Goal: Information Seeking & Learning: Check status

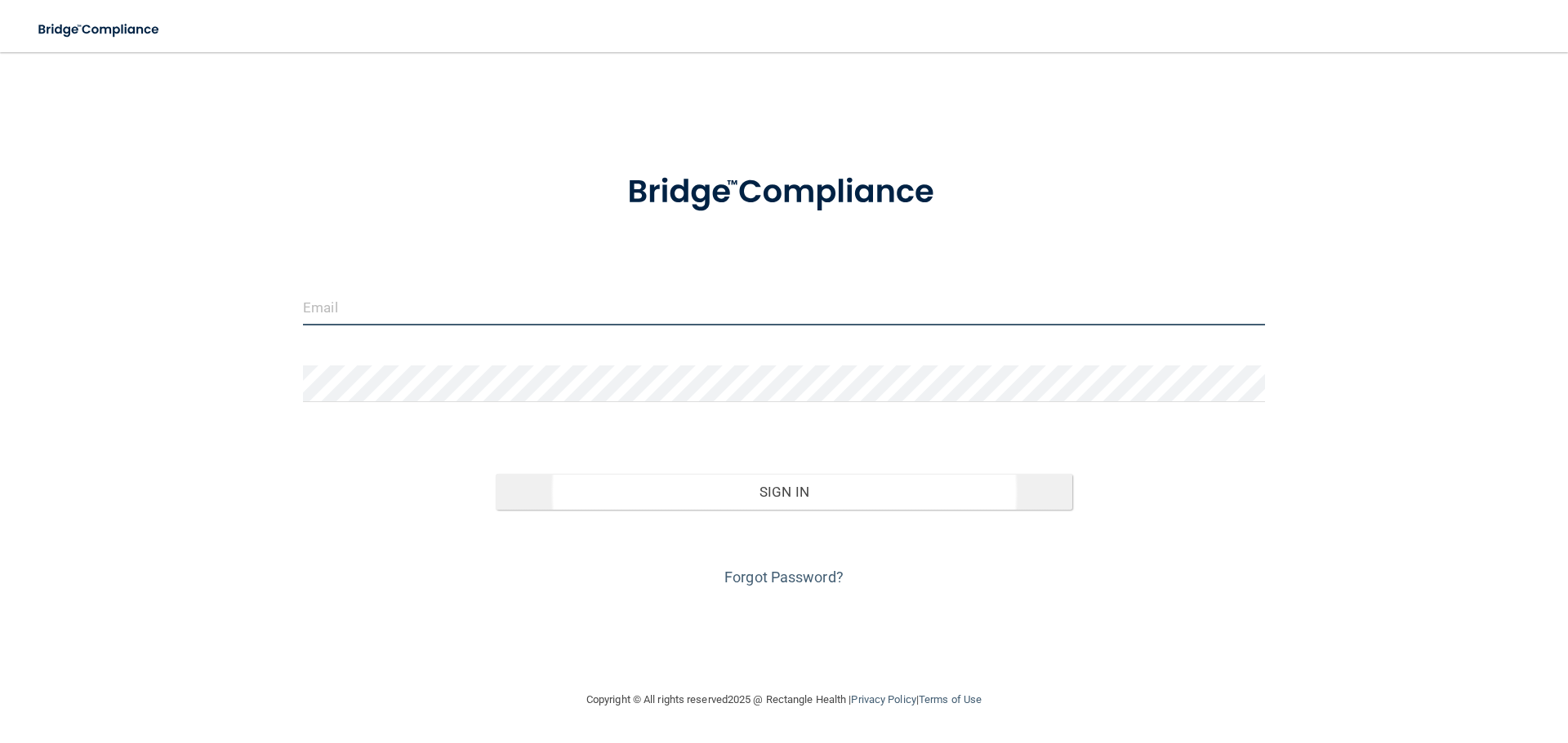
type input "[EMAIL_ADDRESS][DOMAIN_NAME]"
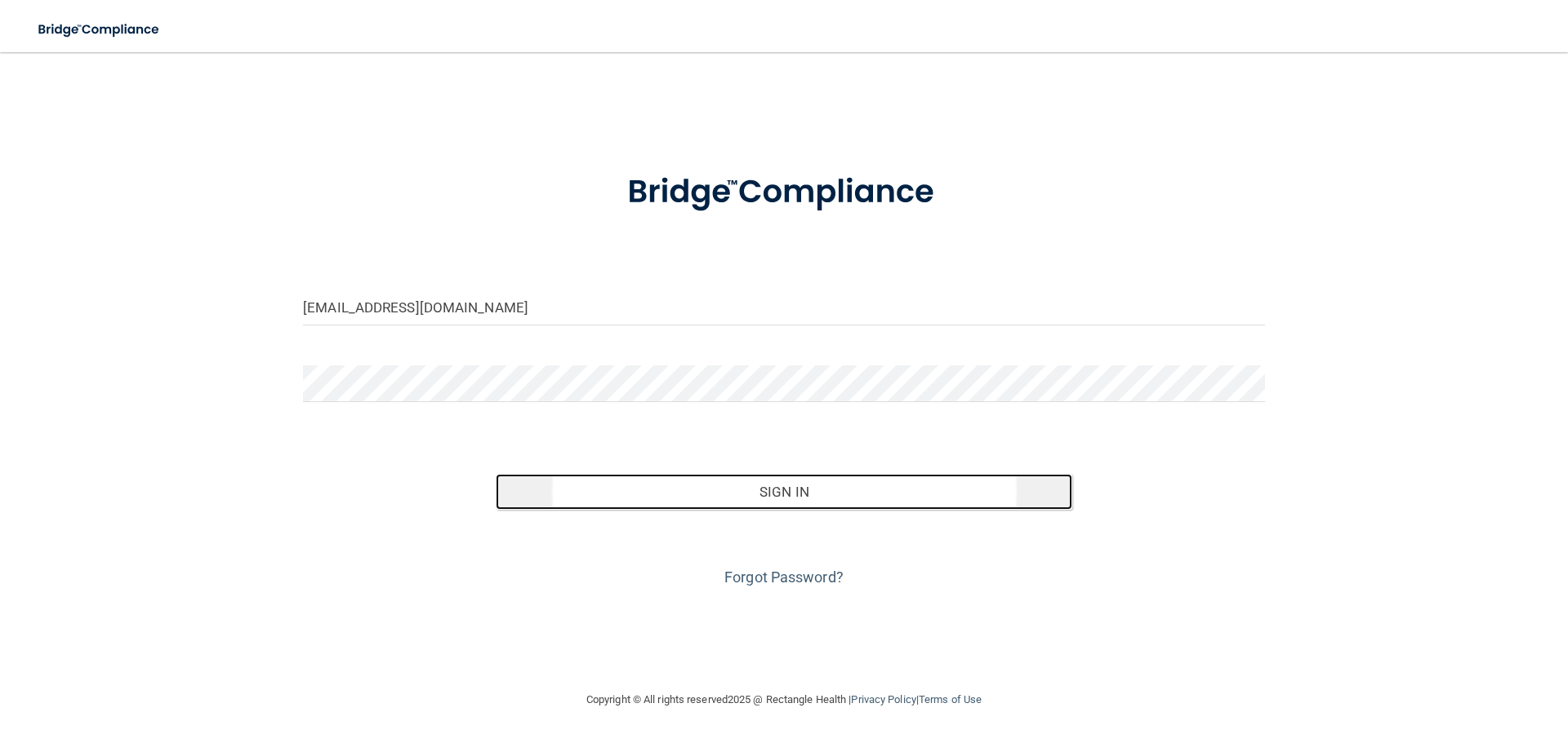
click at [759, 497] on button "Sign In" at bounding box center [784, 492] width 578 height 36
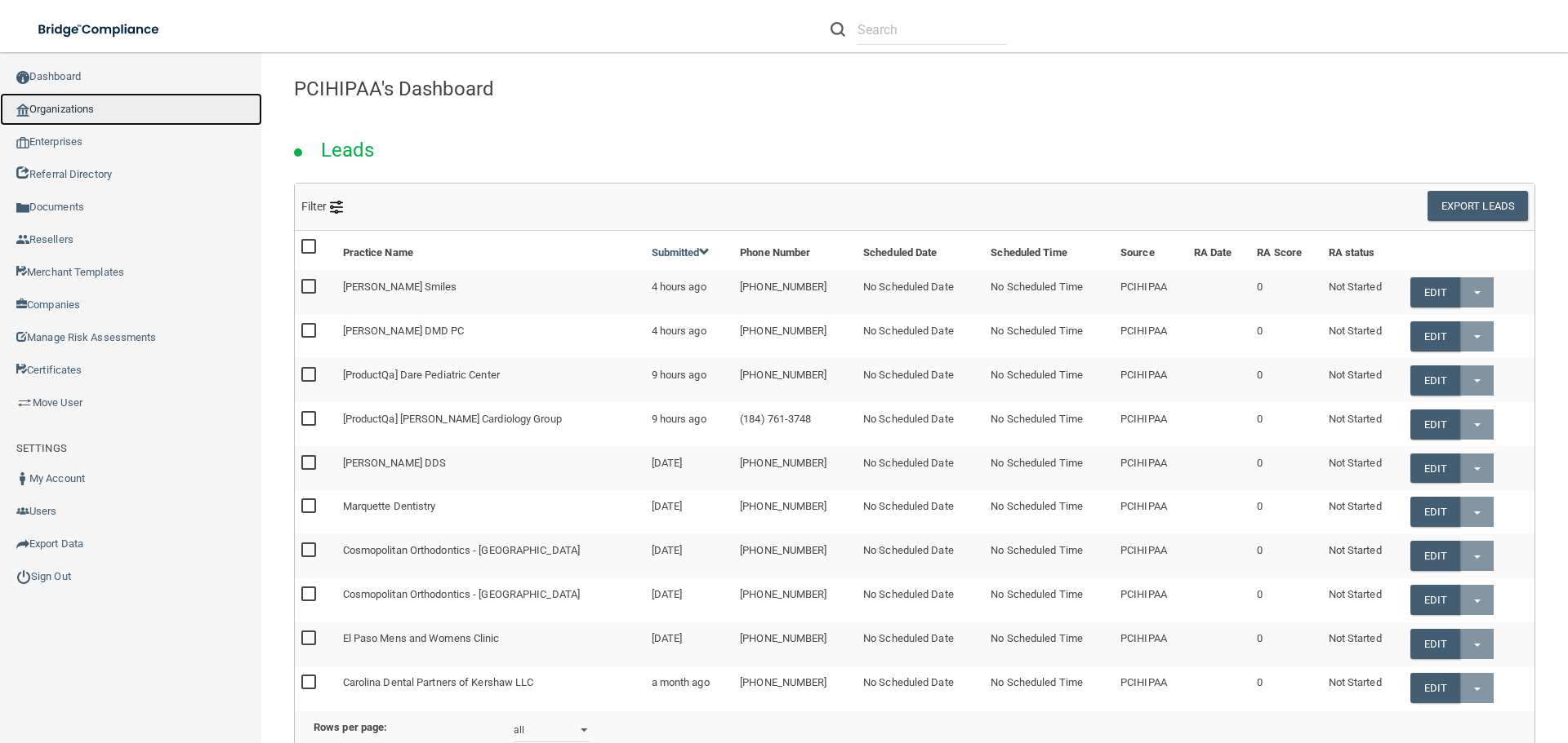
click at [57, 117] on link "Organizations" at bounding box center [131, 109] width 262 height 33
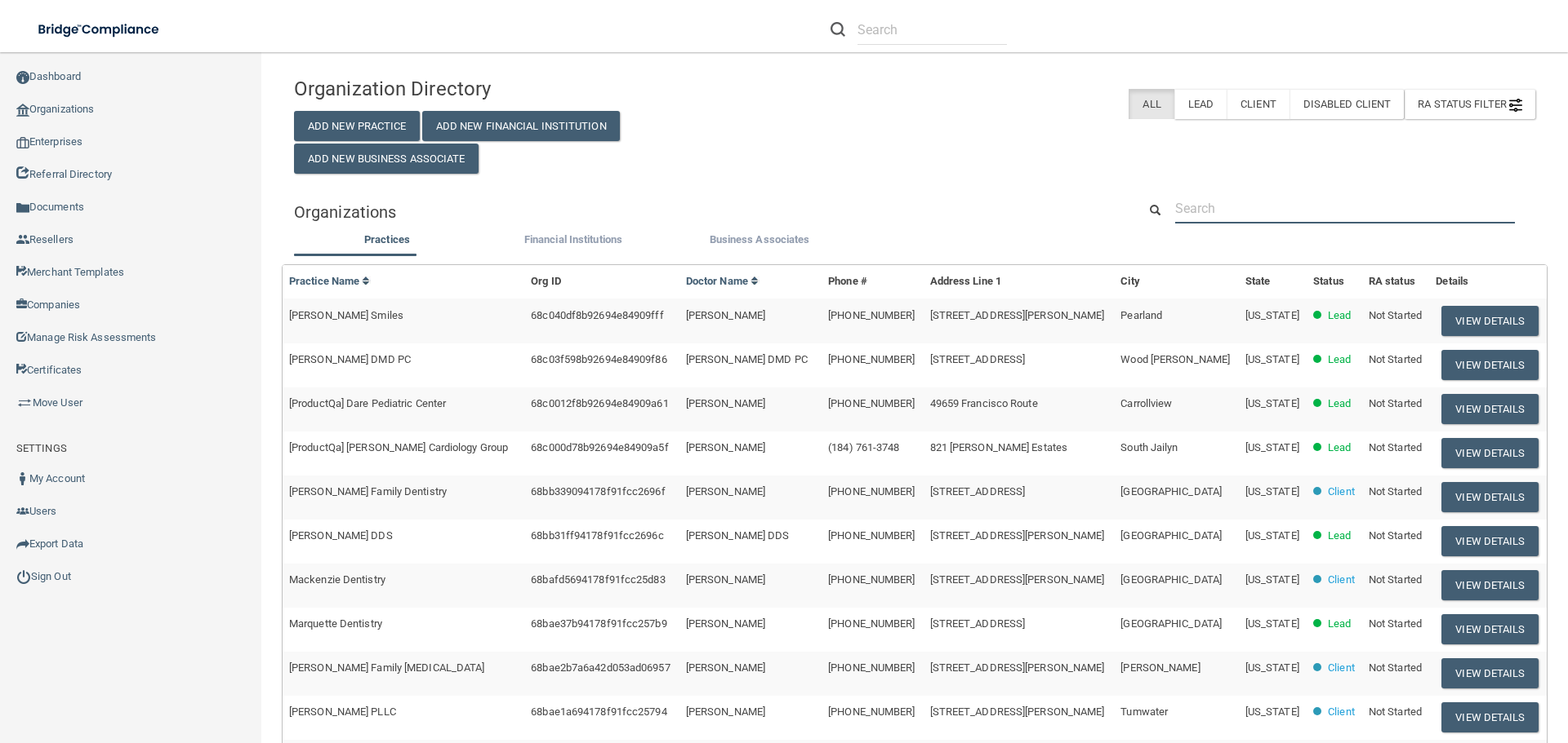
click at [1244, 223] on input "text" at bounding box center [1345, 208] width 339 height 30
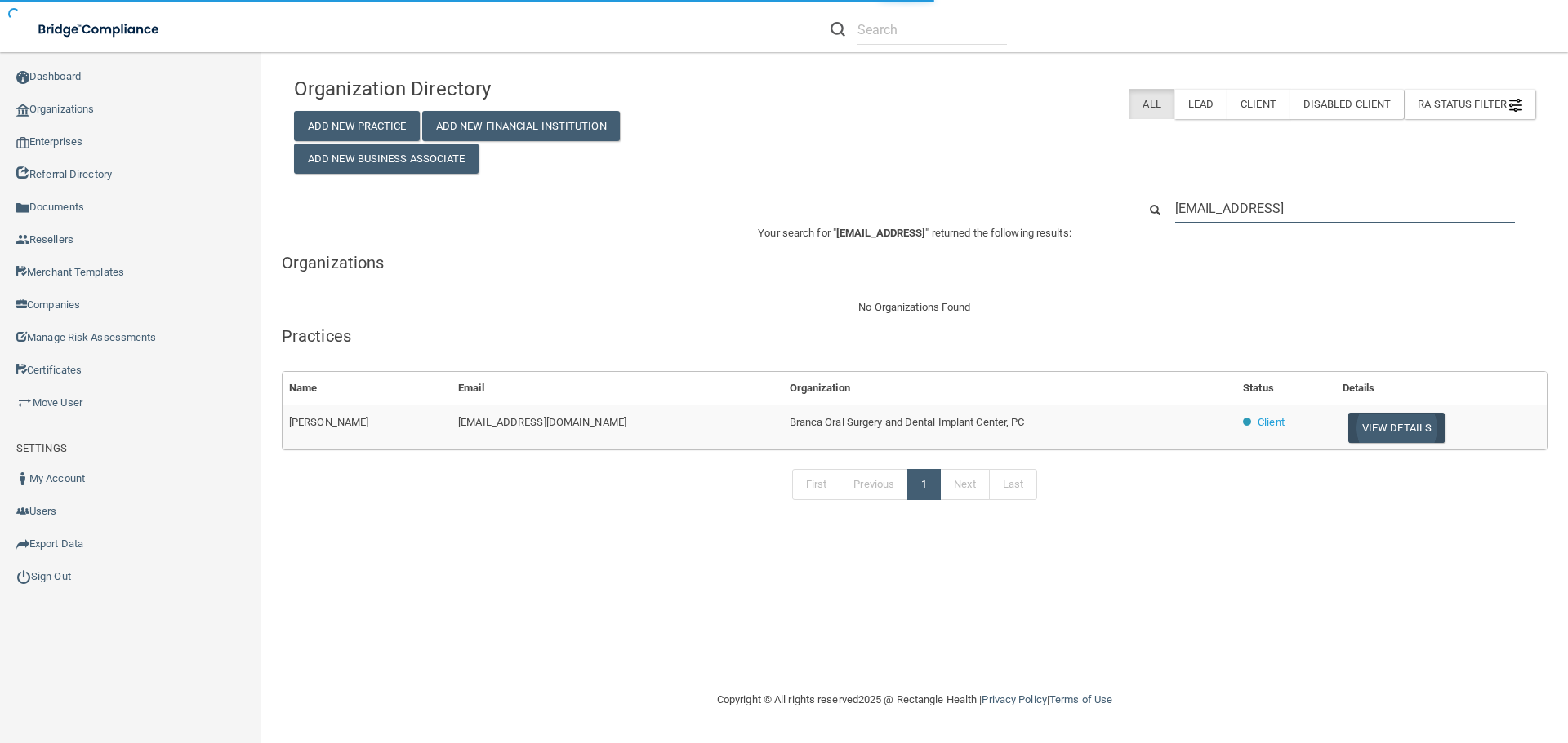
type input "[EMAIL_ADDRESS]"
click at [1379, 425] on button "View Details" at bounding box center [1396, 428] width 96 height 30
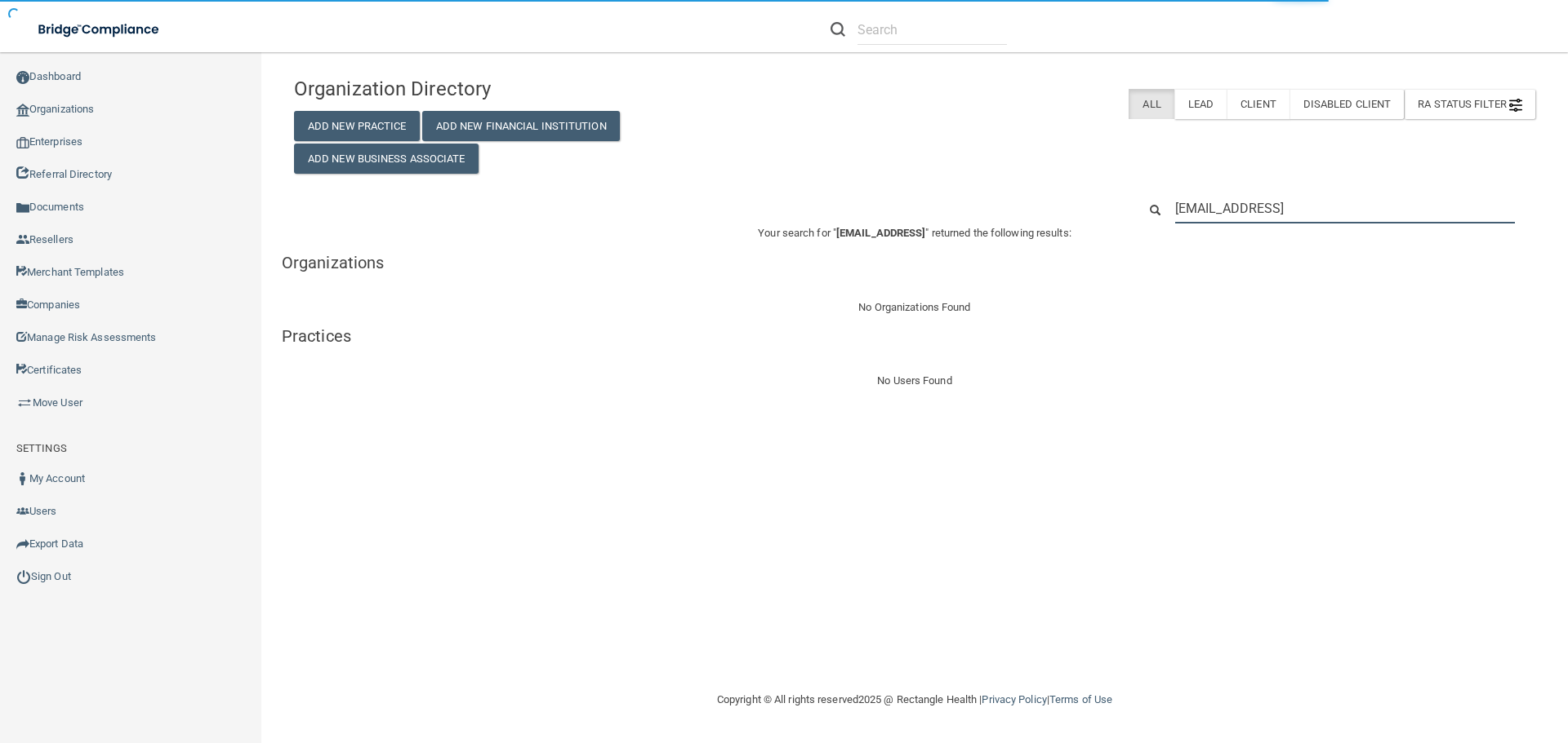
click at [1304, 206] on input "[EMAIL_ADDRESS]" at bounding box center [1345, 208] width 339 height 30
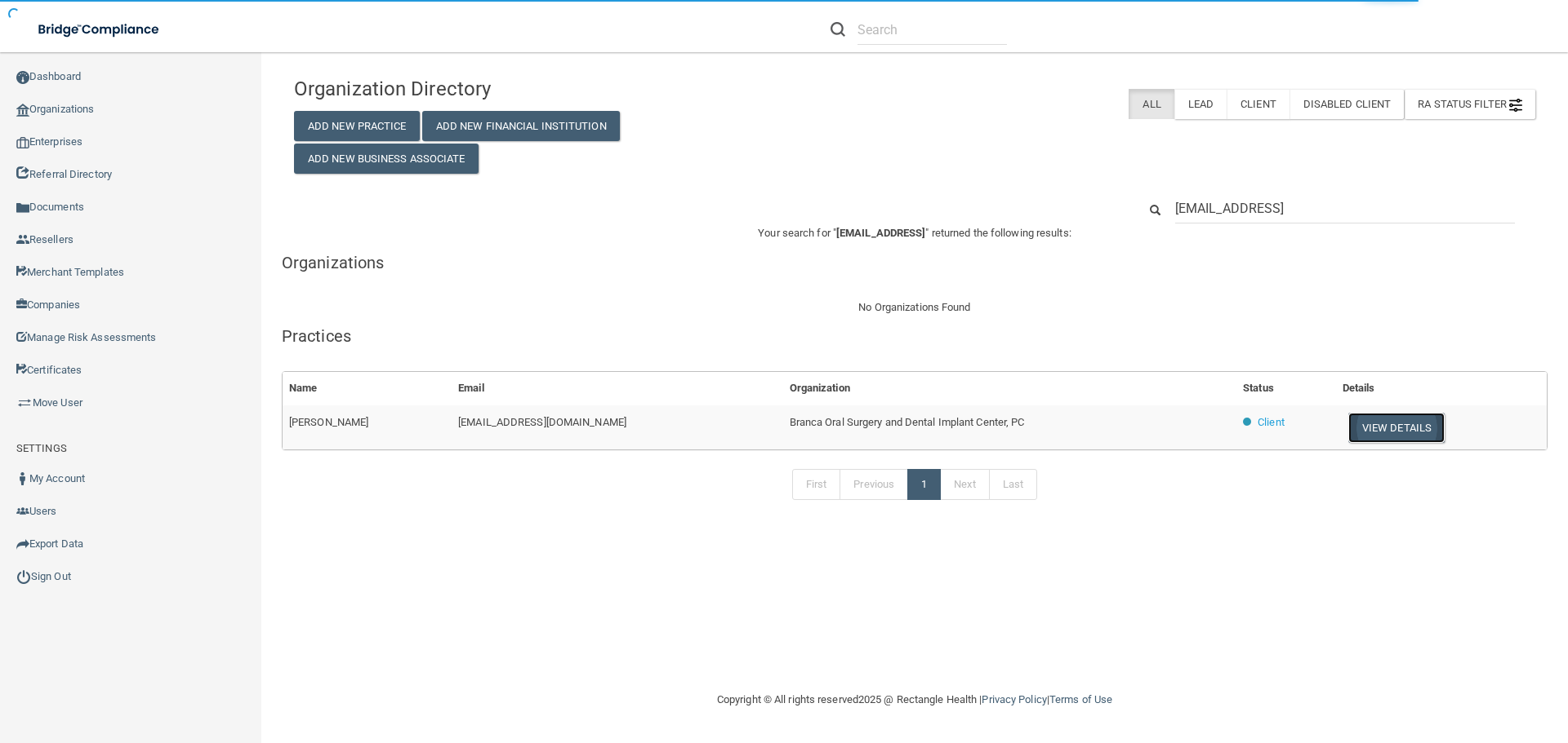
click at [1367, 433] on button "View Details" at bounding box center [1396, 428] width 96 height 30
click at [1371, 426] on button "View Details" at bounding box center [1396, 428] width 96 height 30
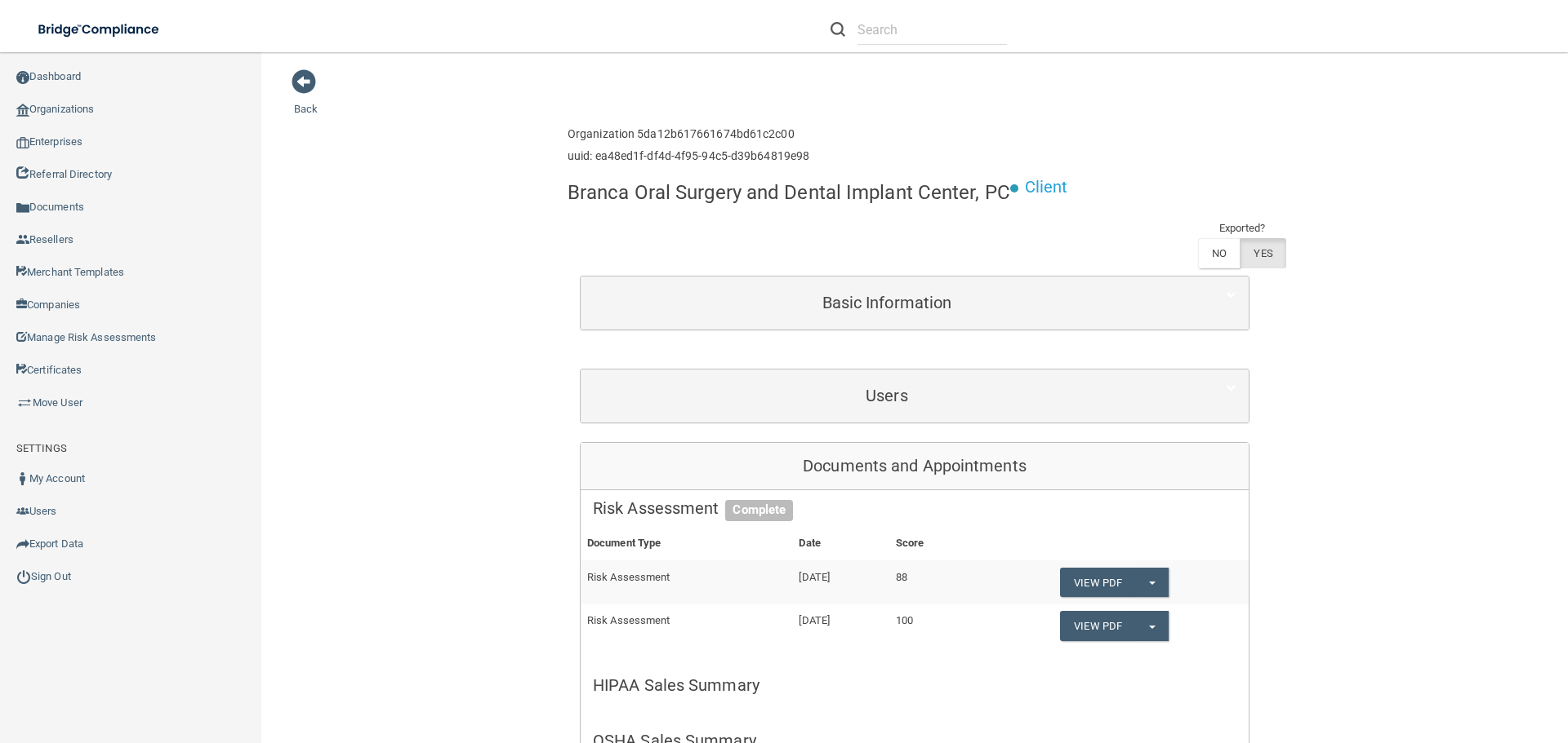
click at [859, 376] on div "Users" at bounding box center [914, 396] width 668 height 53
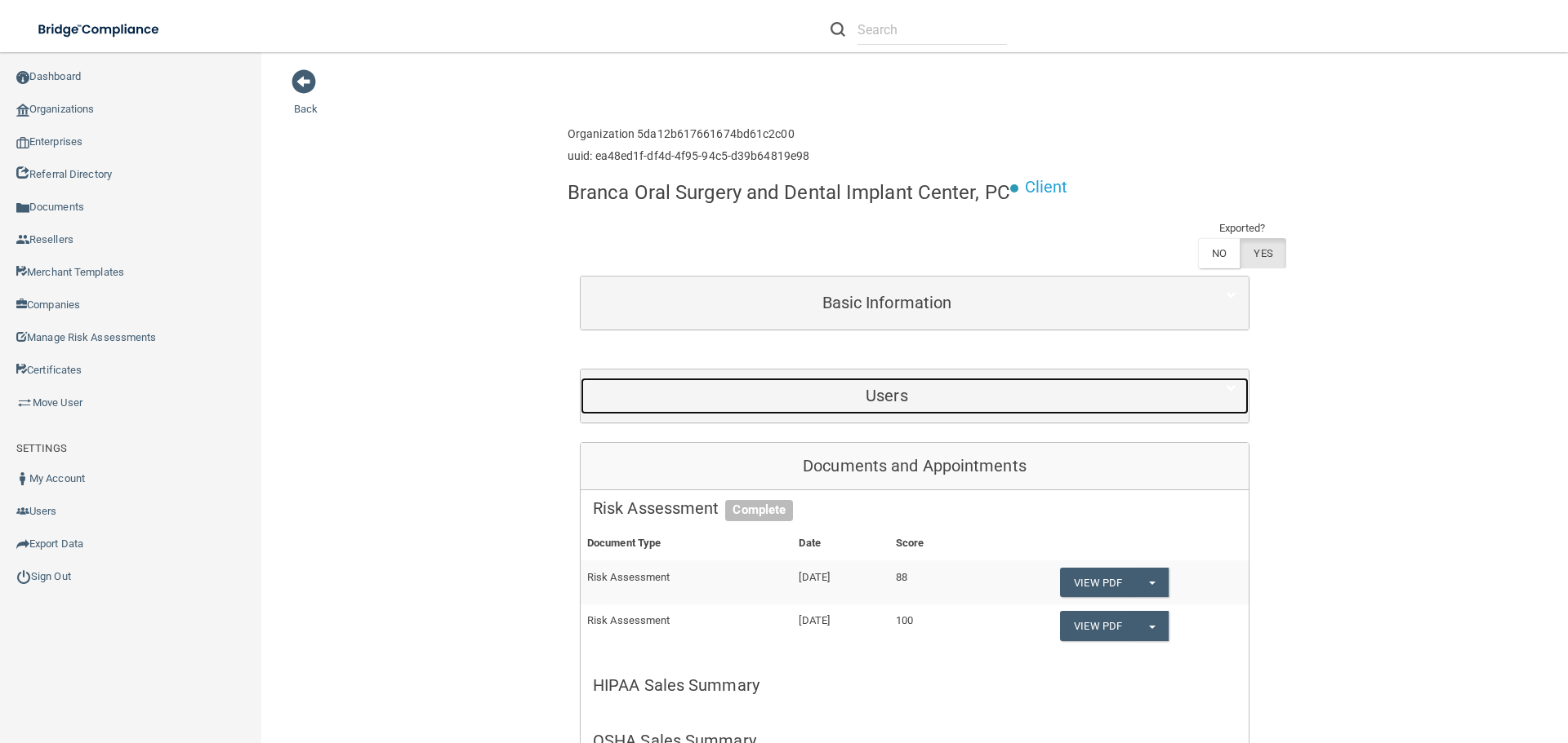
click at [858, 386] on div "Users" at bounding box center [887, 396] width 612 height 37
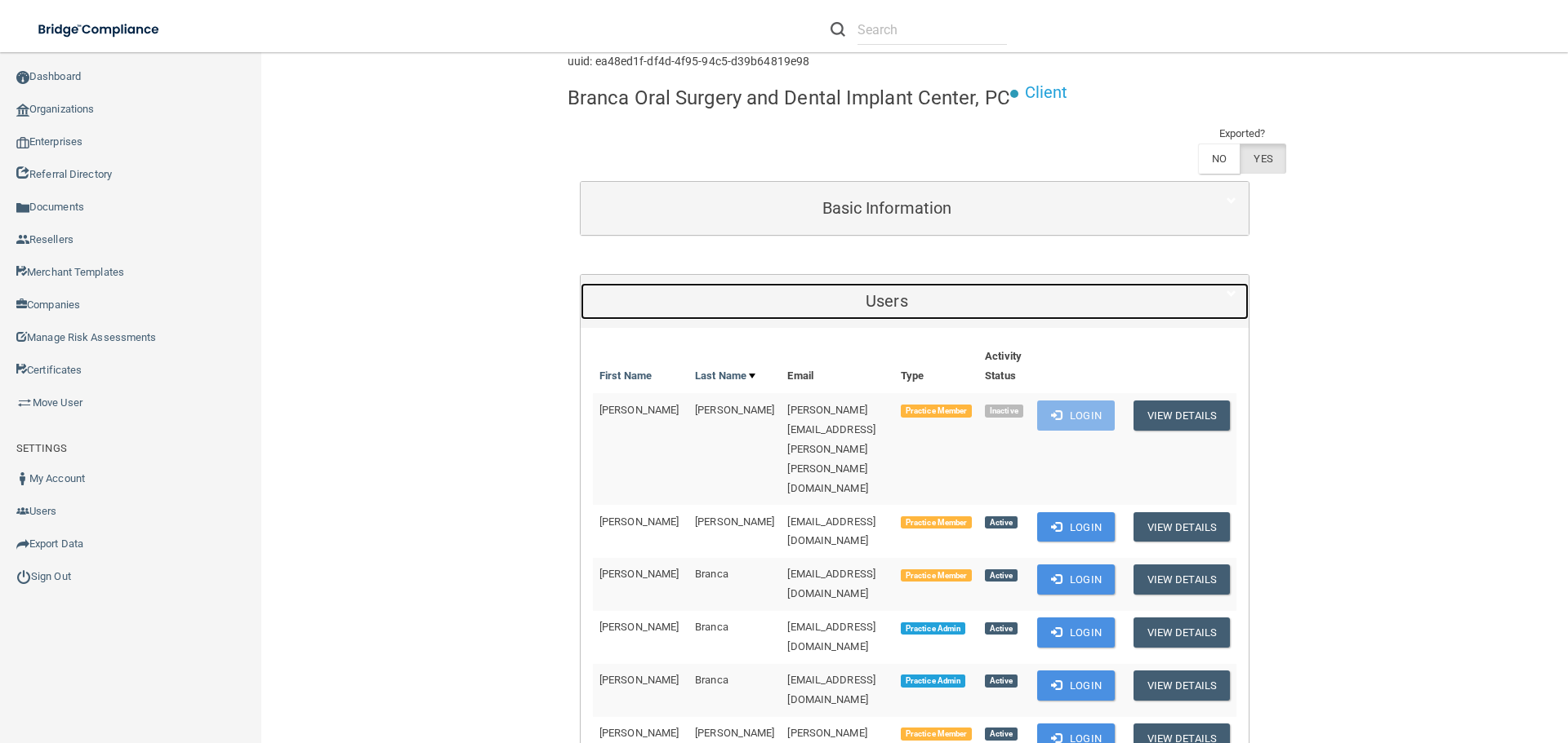
scroll to position [245, 0]
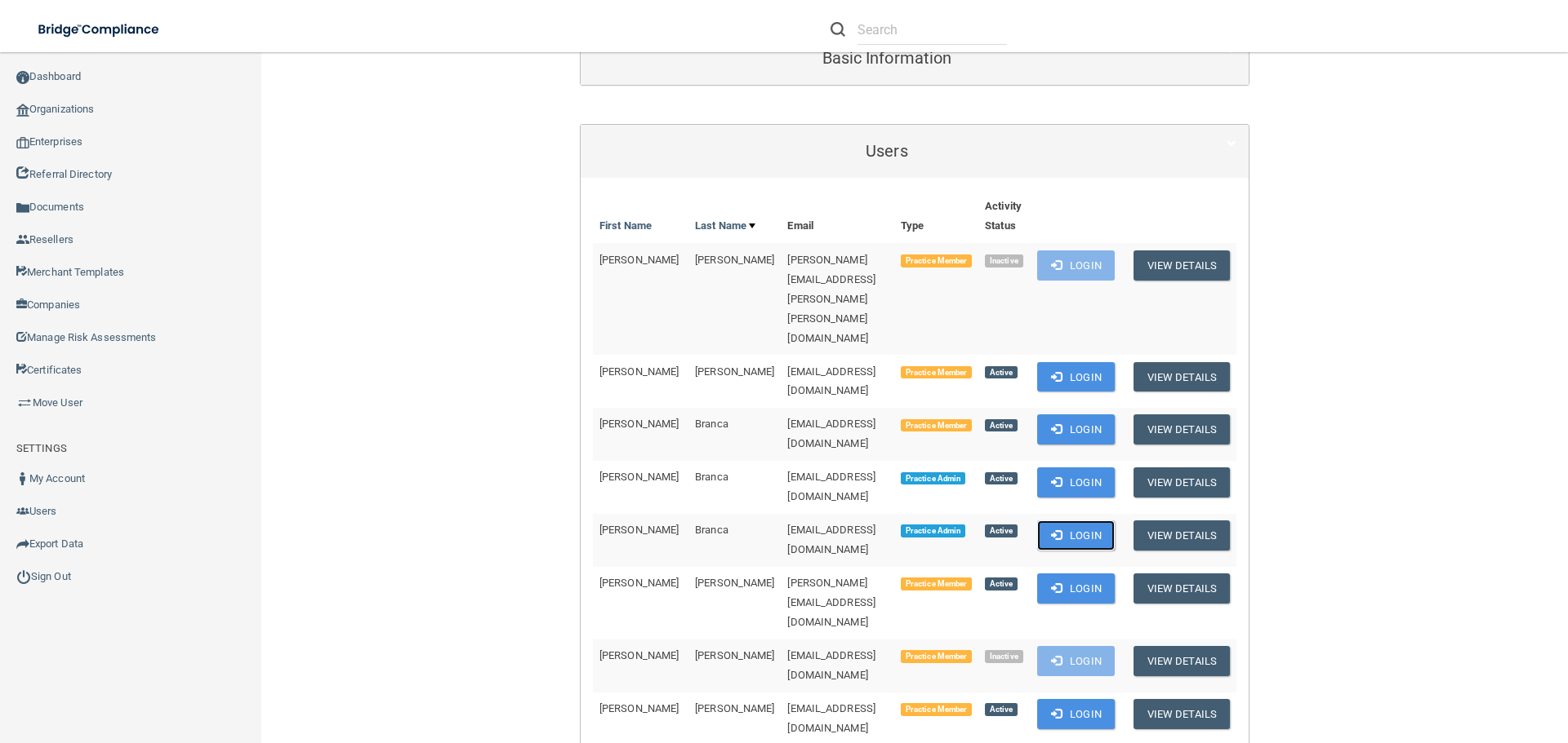
click at [1050, 521] on button "Login" at bounding box center [1076, 536] width 77 height 30
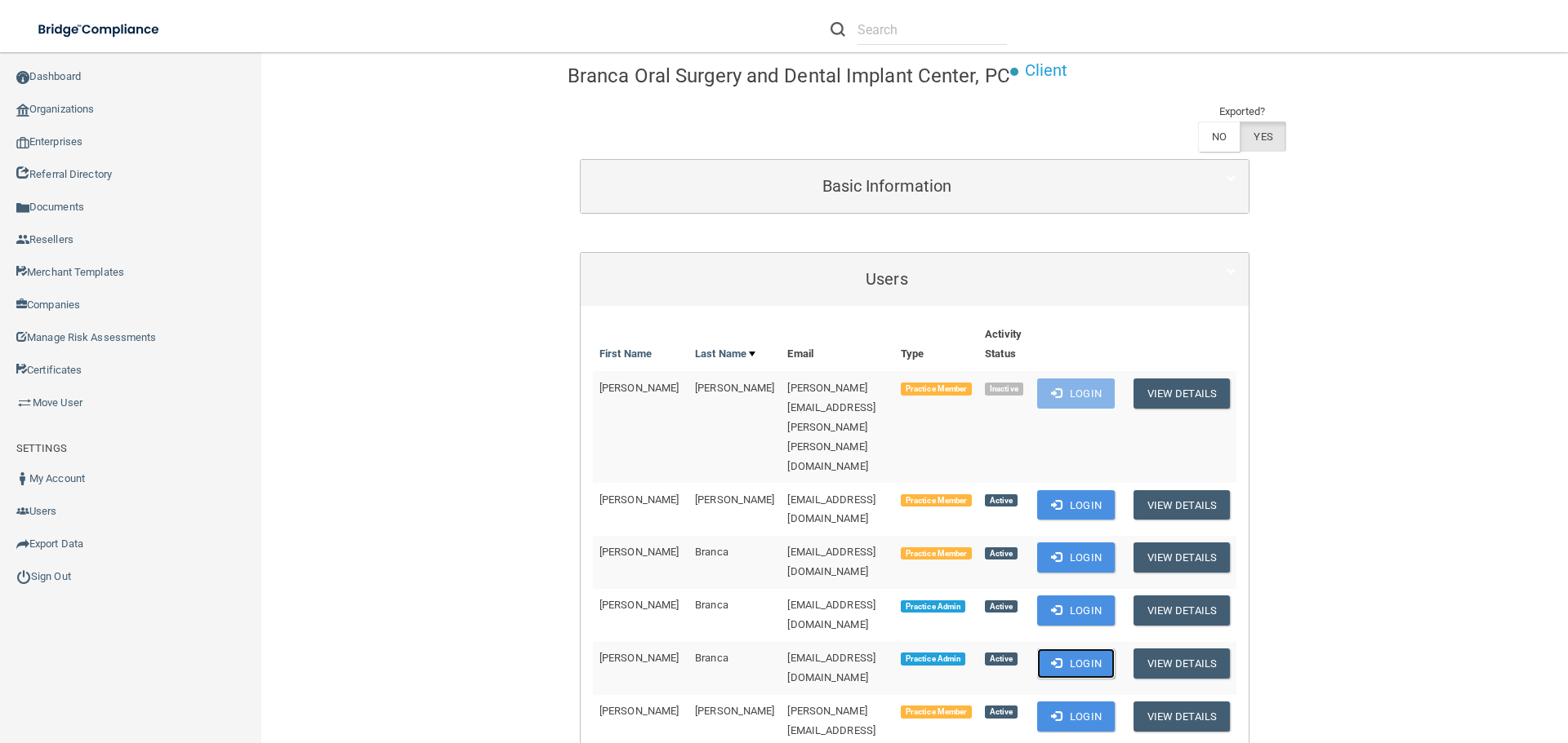
scroll to position [0, 0]
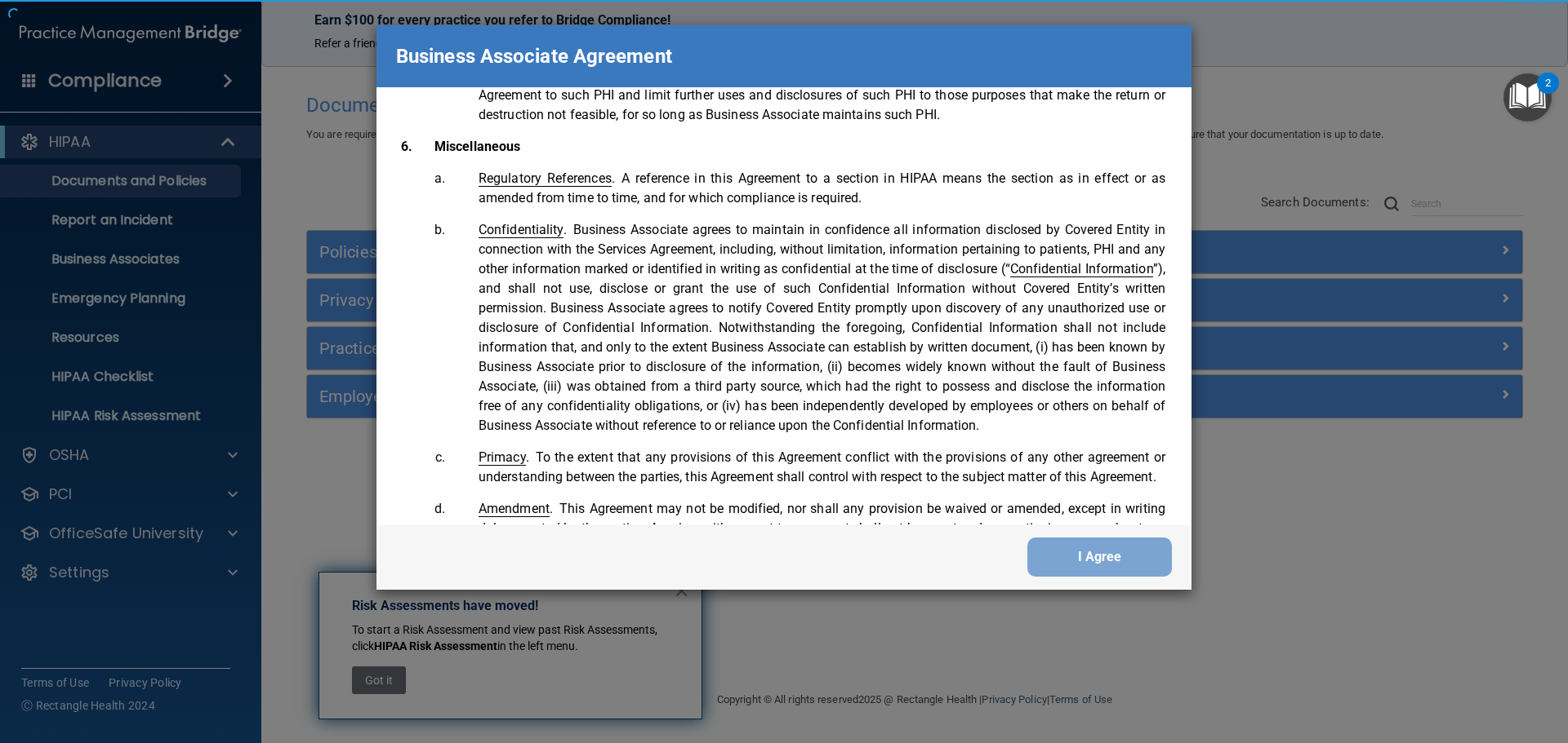
scroll to position [3328, 0]
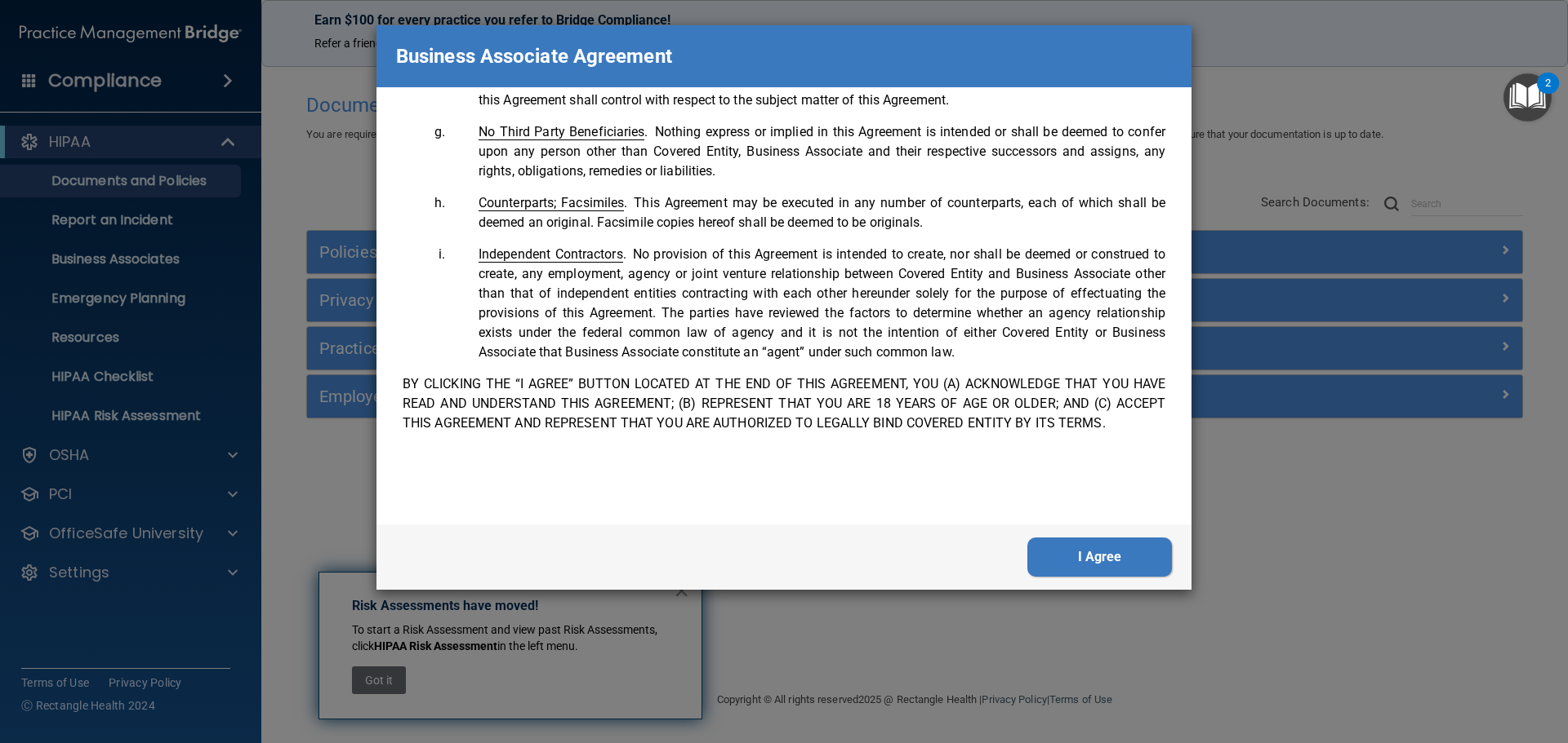
click at [1111, 552] on button "I Agree" at bounding box center [1099, 557] width 144 height 40
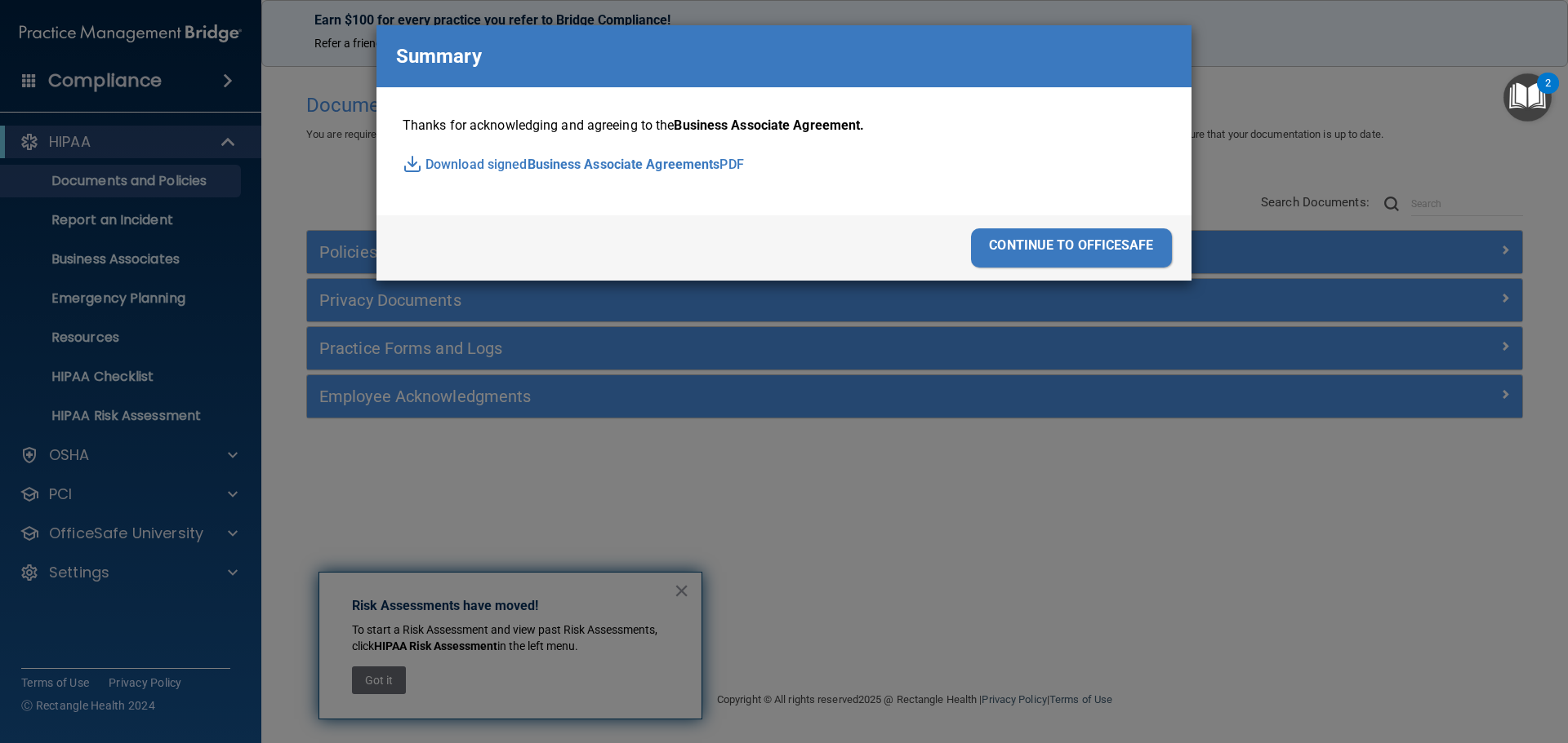
click at [1103, 236] on div "continue to officesafe" at bounding box center [1070, 249] width 201 height 40
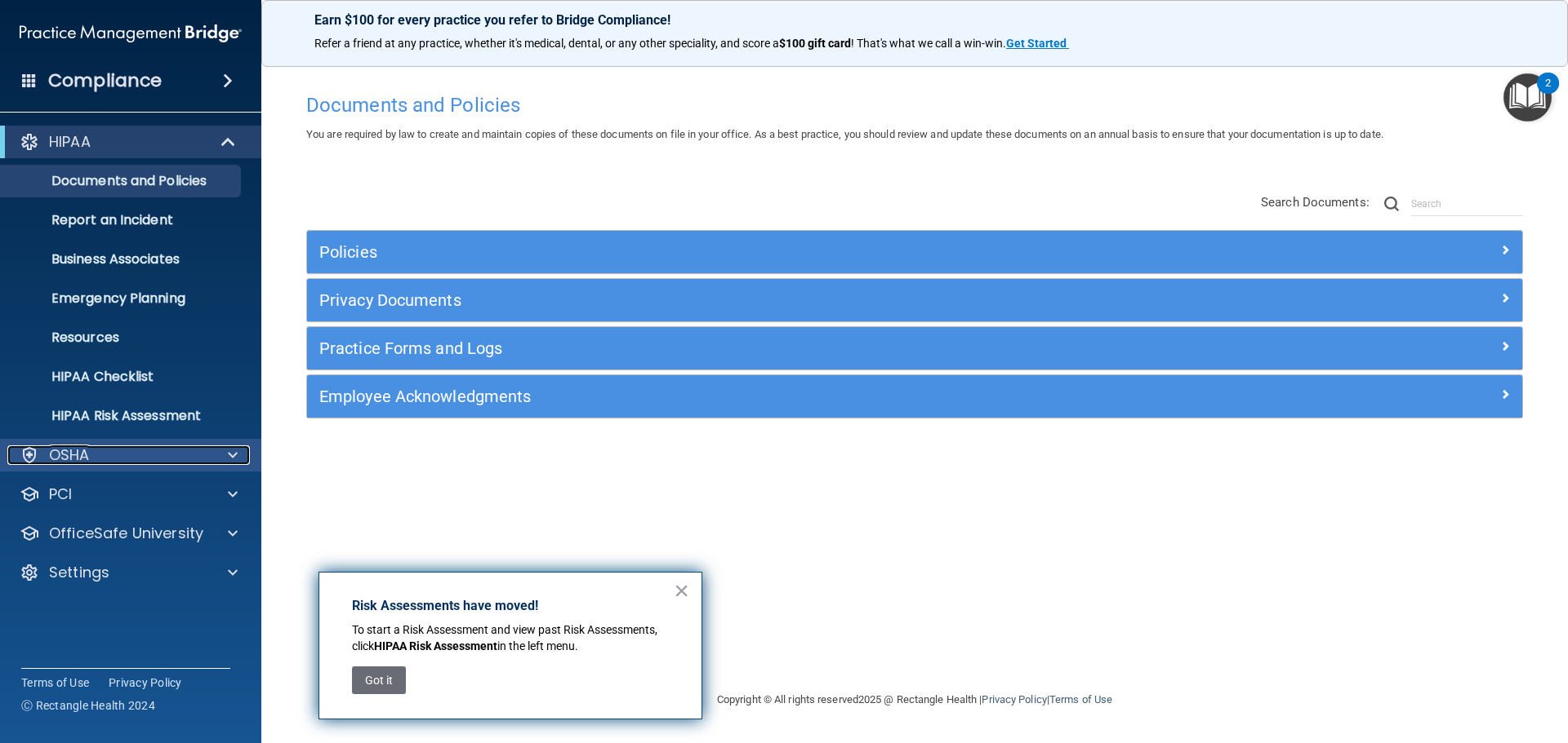
click at [125, 459] on div "OSHA" at bounding box center [108, 455] width 203 height 20
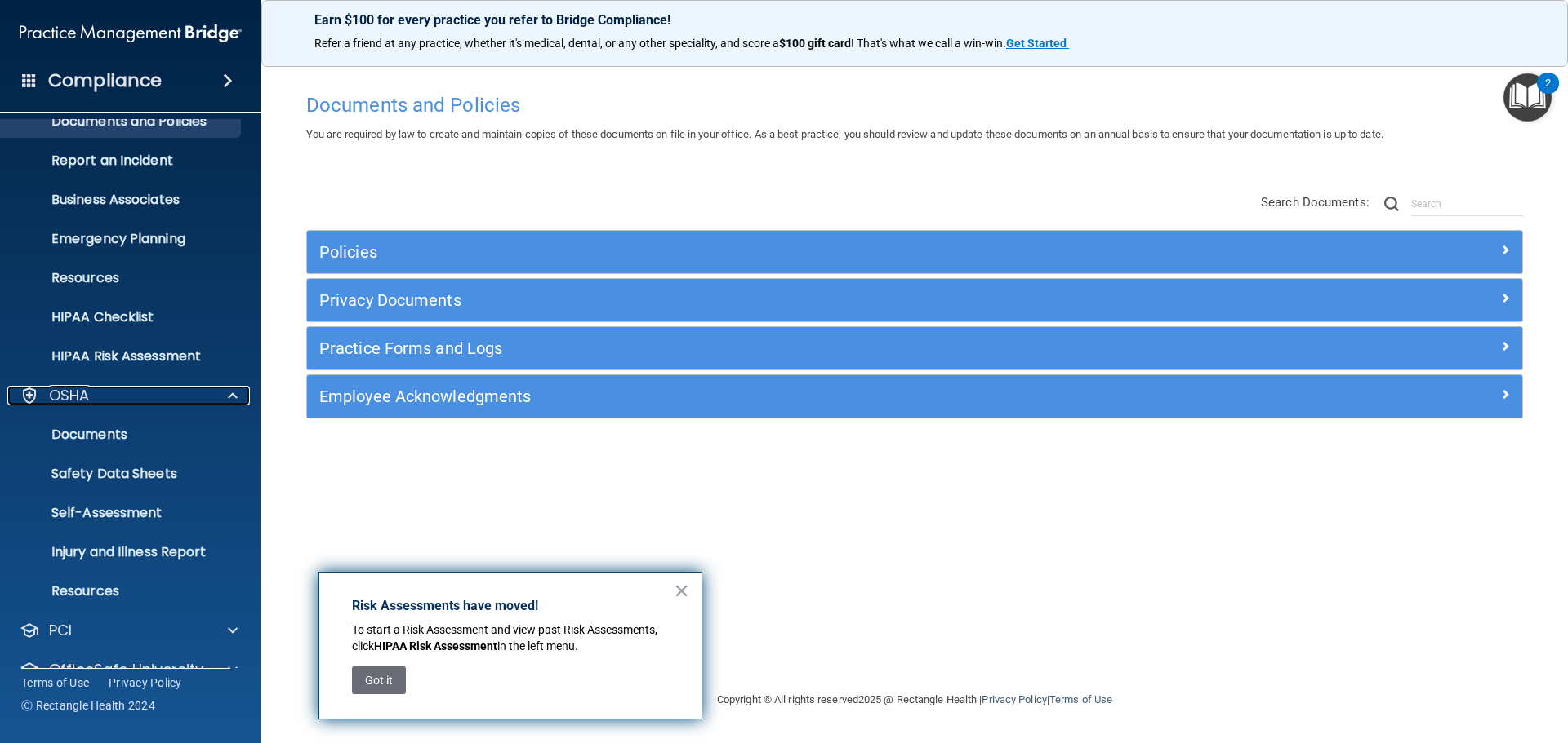
scroll to position [130, 0]
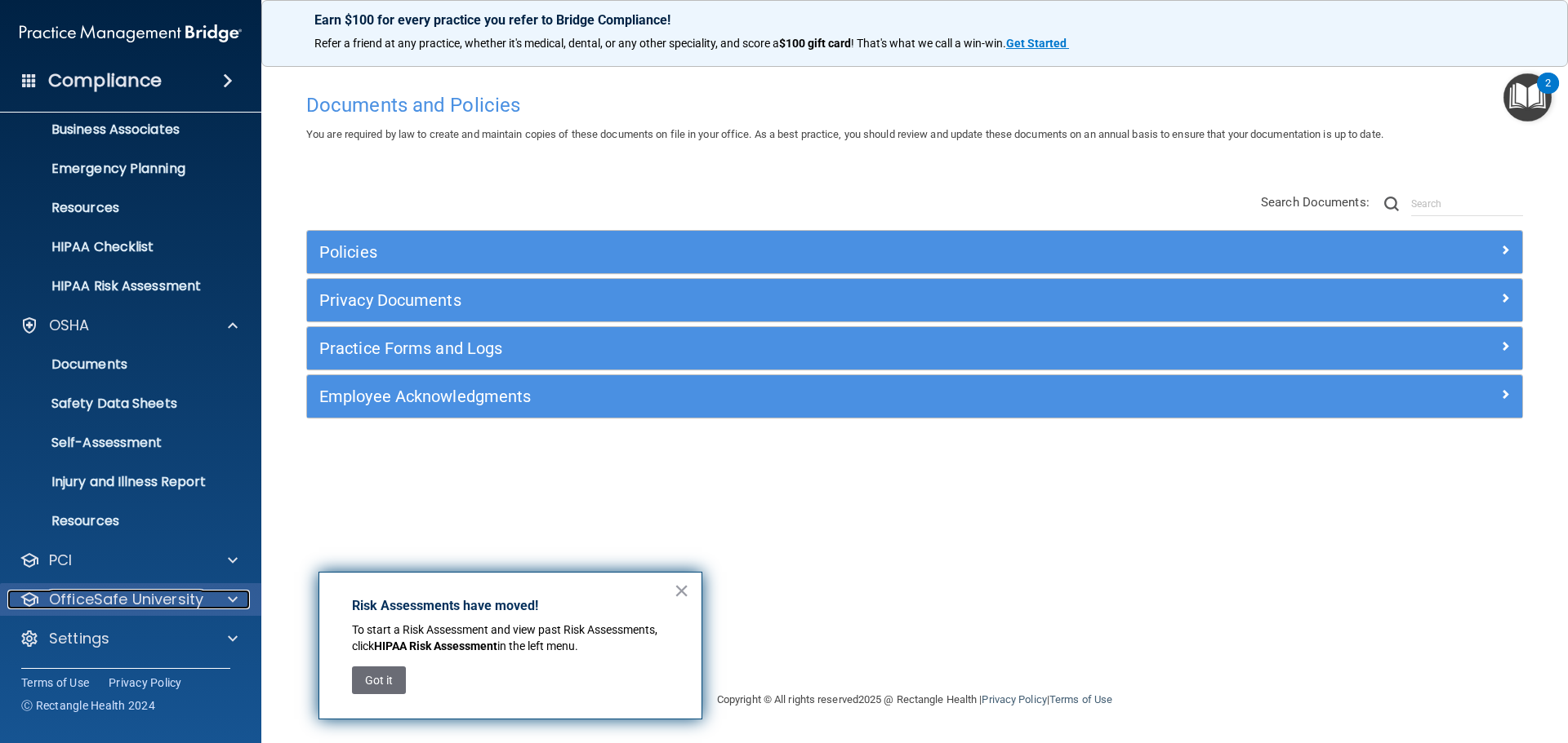
click at [133, 600] on p "OfficeSafe University" at bounding box center [126, 600] width 155 height 20
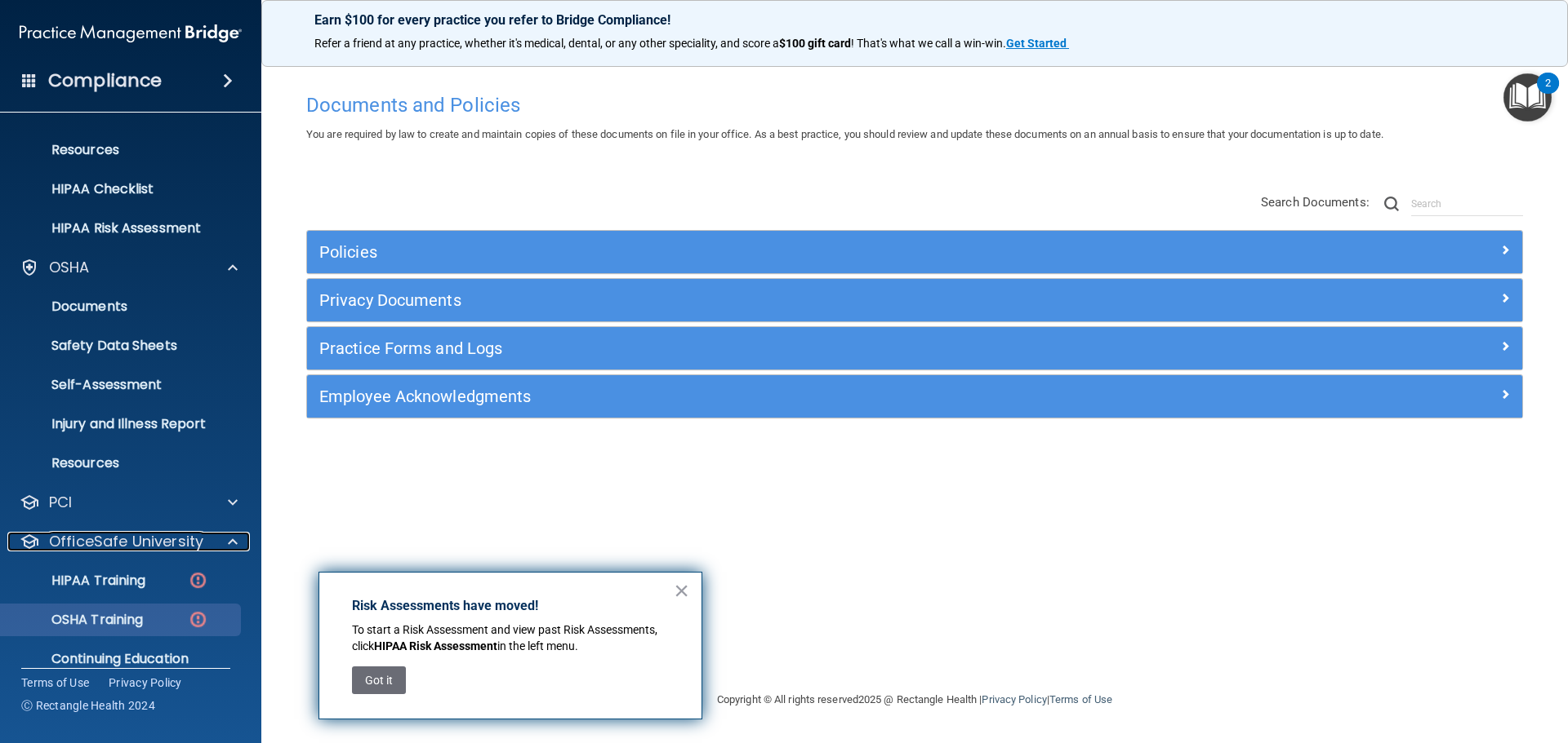
scroll to position [248, 0]
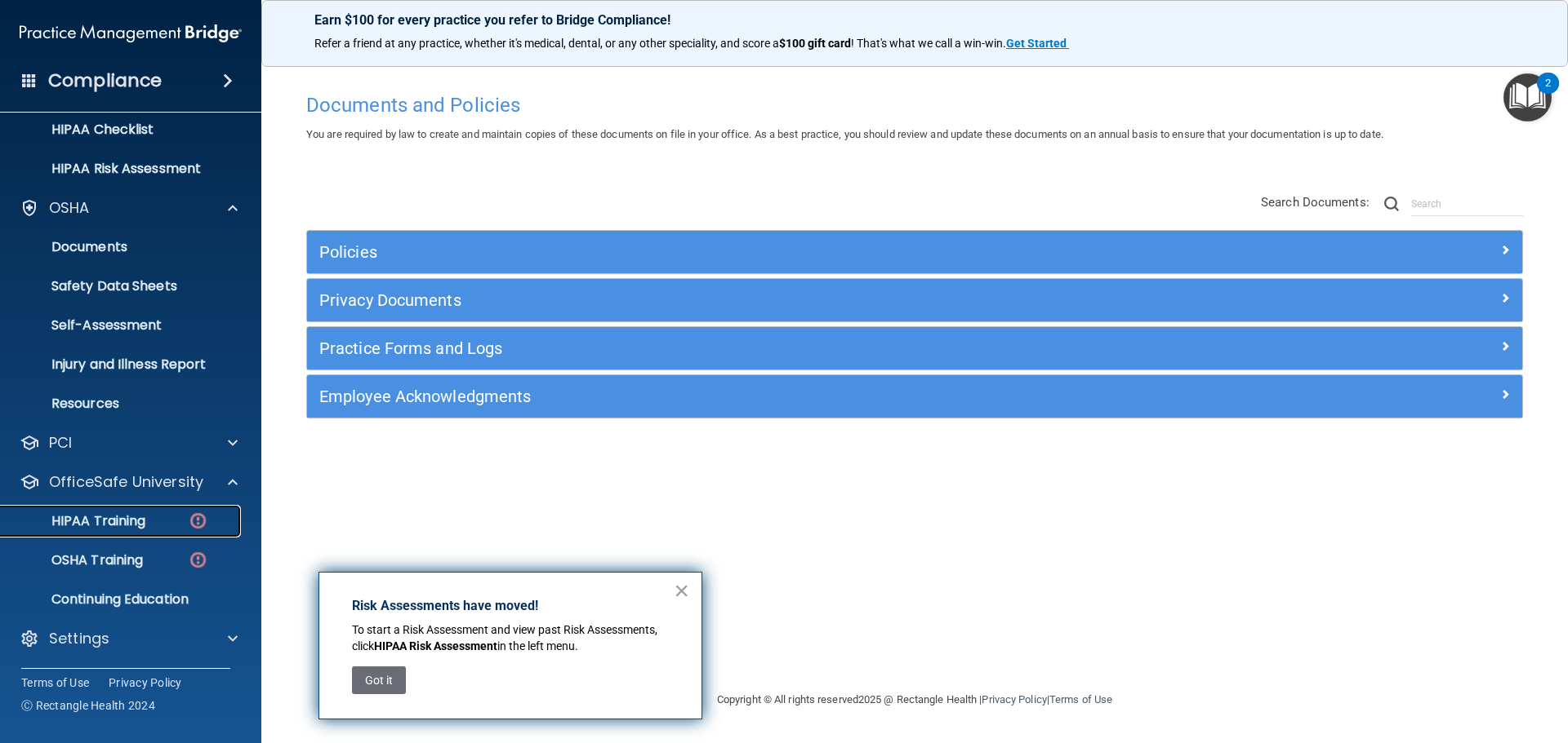
click at [106, 531] on link "HIPAA Training" at bounding box center [112, 521] width 257 height 33
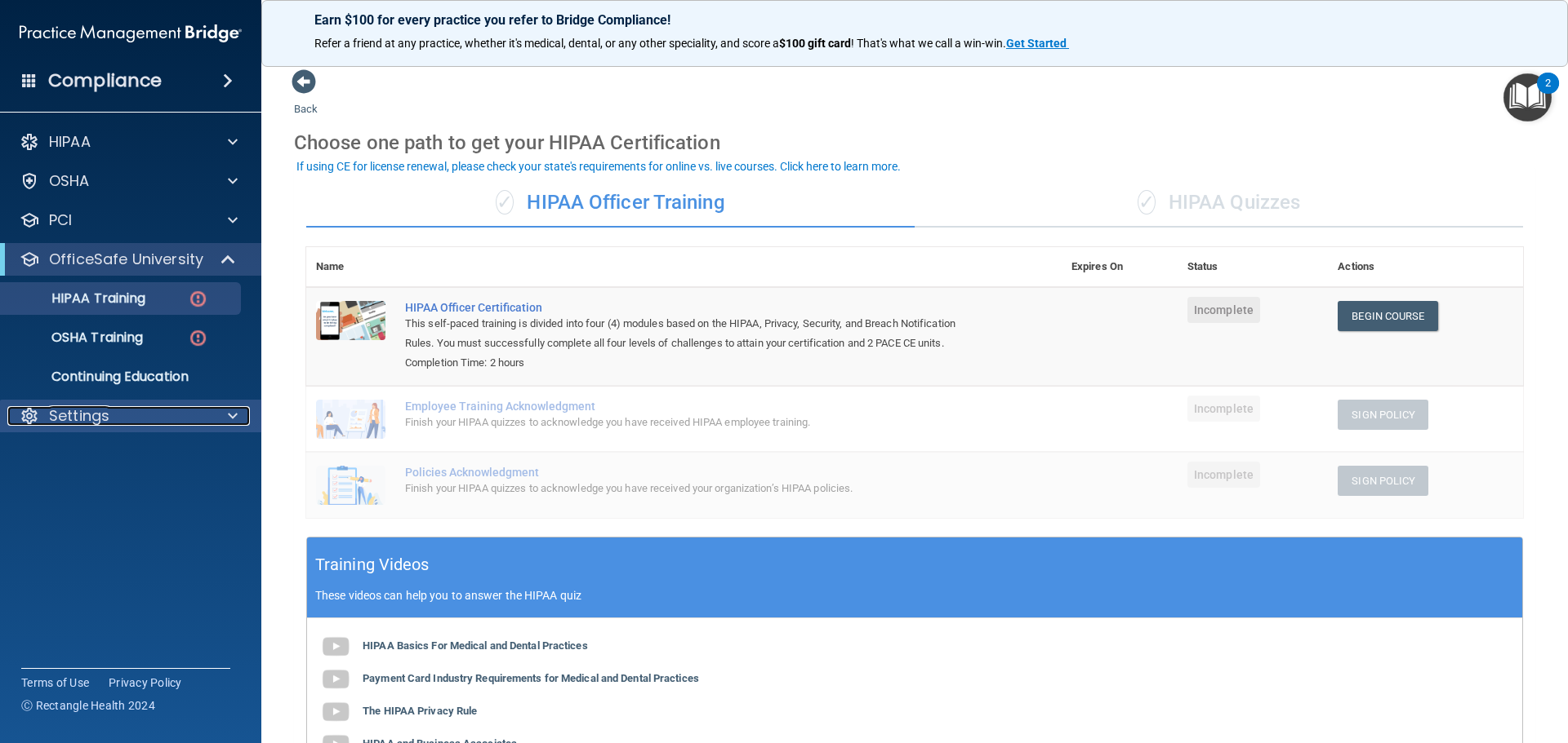
click at [90, 409] on p "Settings" at bounding box center [79, 416] width 60 height 20
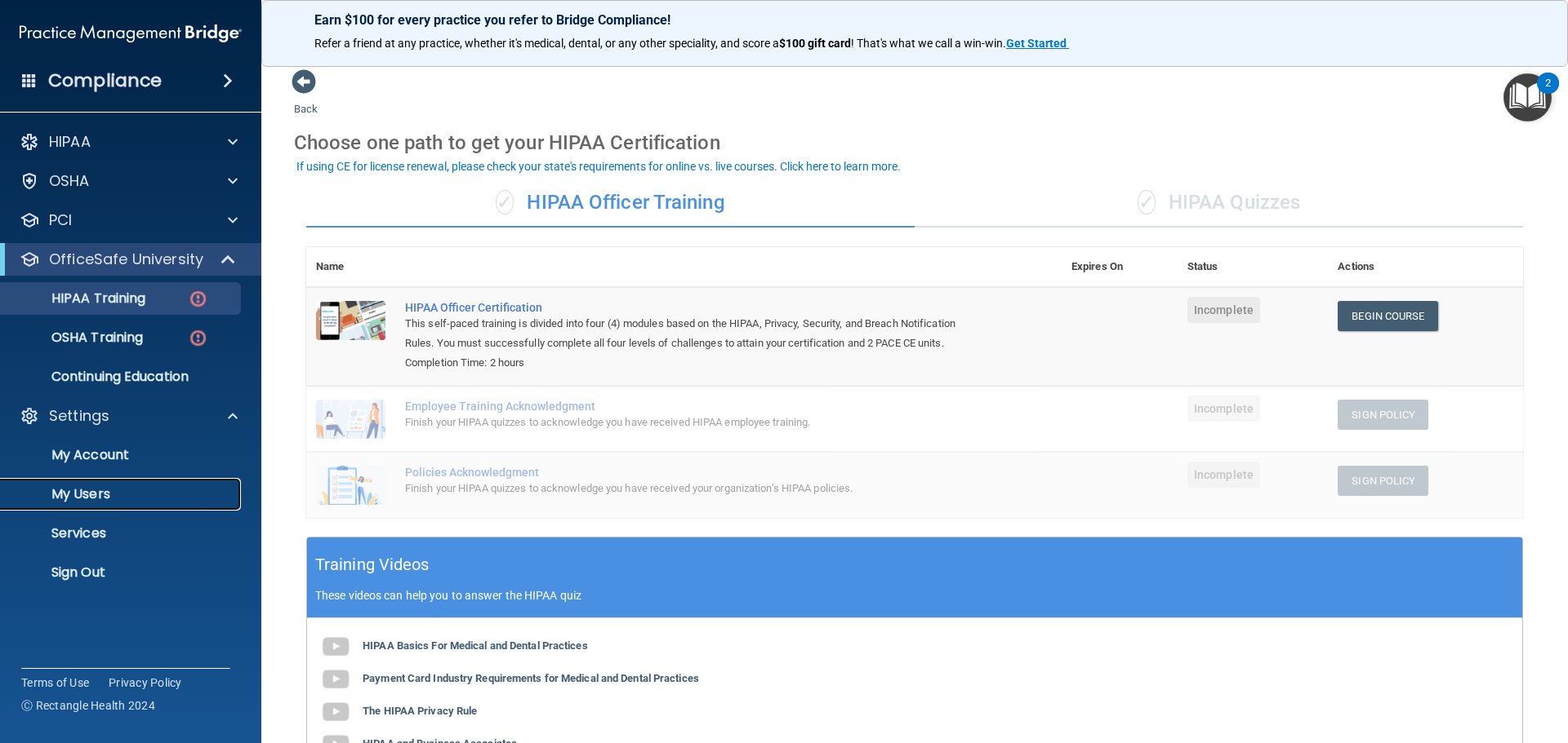
click at [100, 486] on p "My Users" at bounding box center [122, 493] width 223 height 16
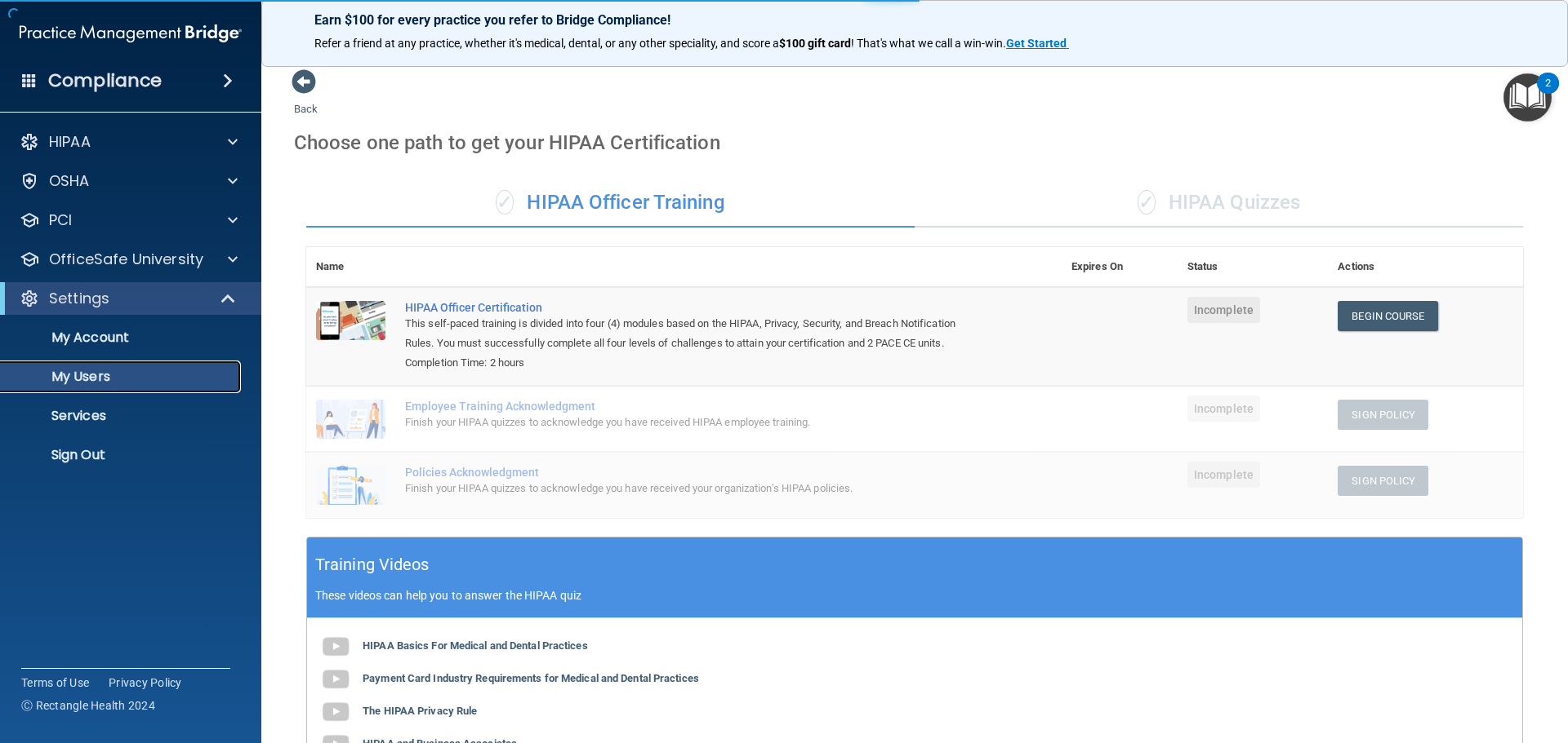
select select "20"
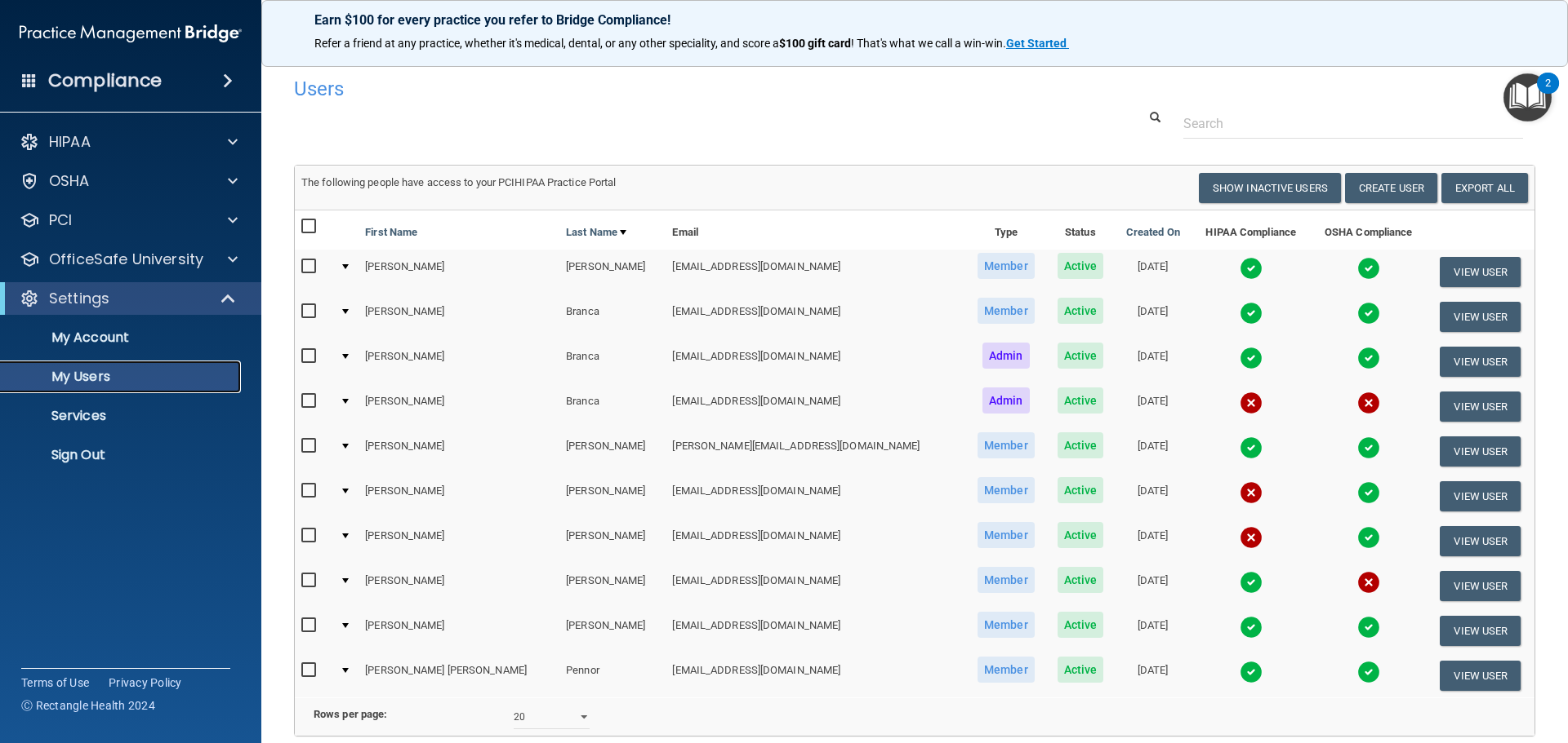
scroll to position [158, 0]
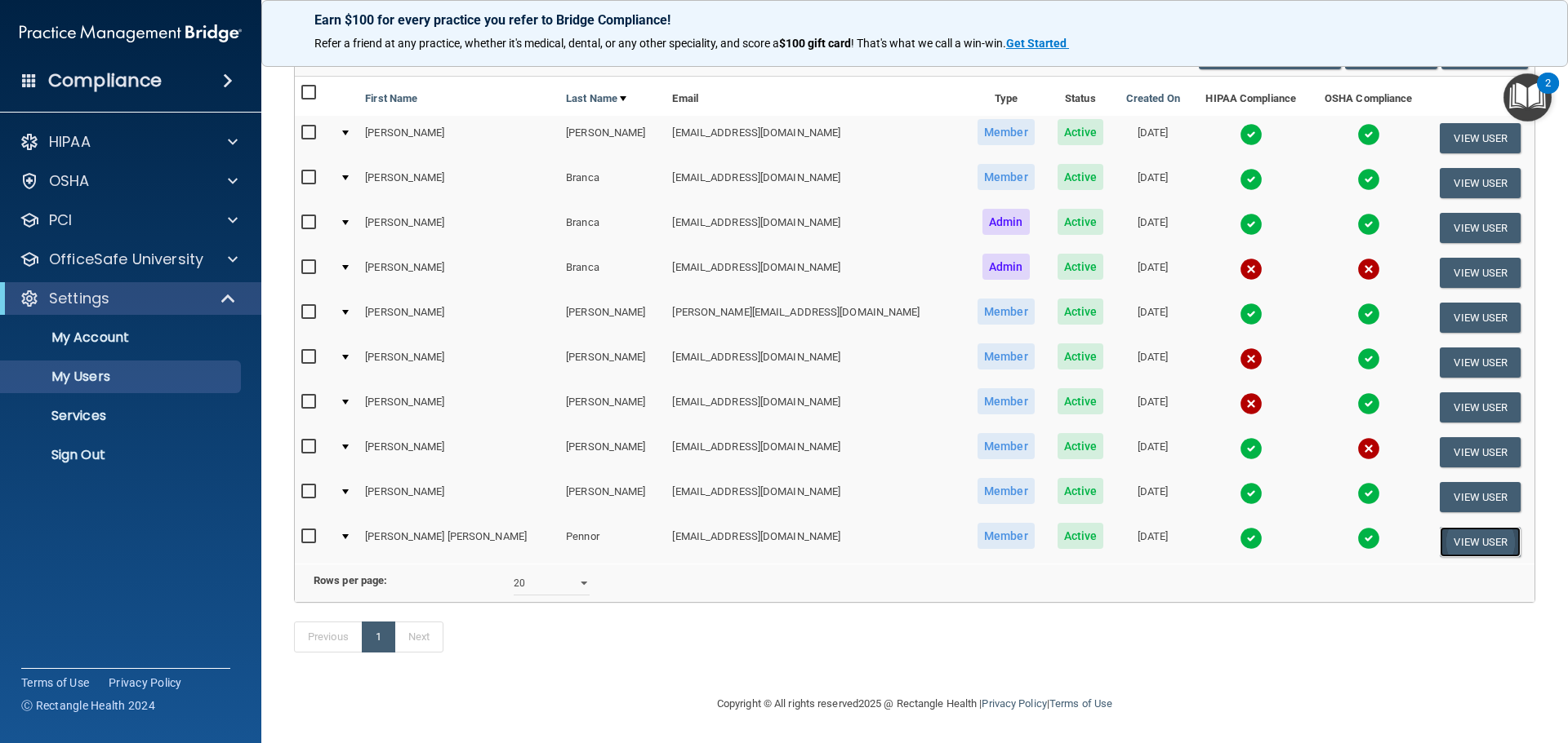
click at [1441, 527] on button "View User" at bounding box center [1480, 542] width 81 height 30
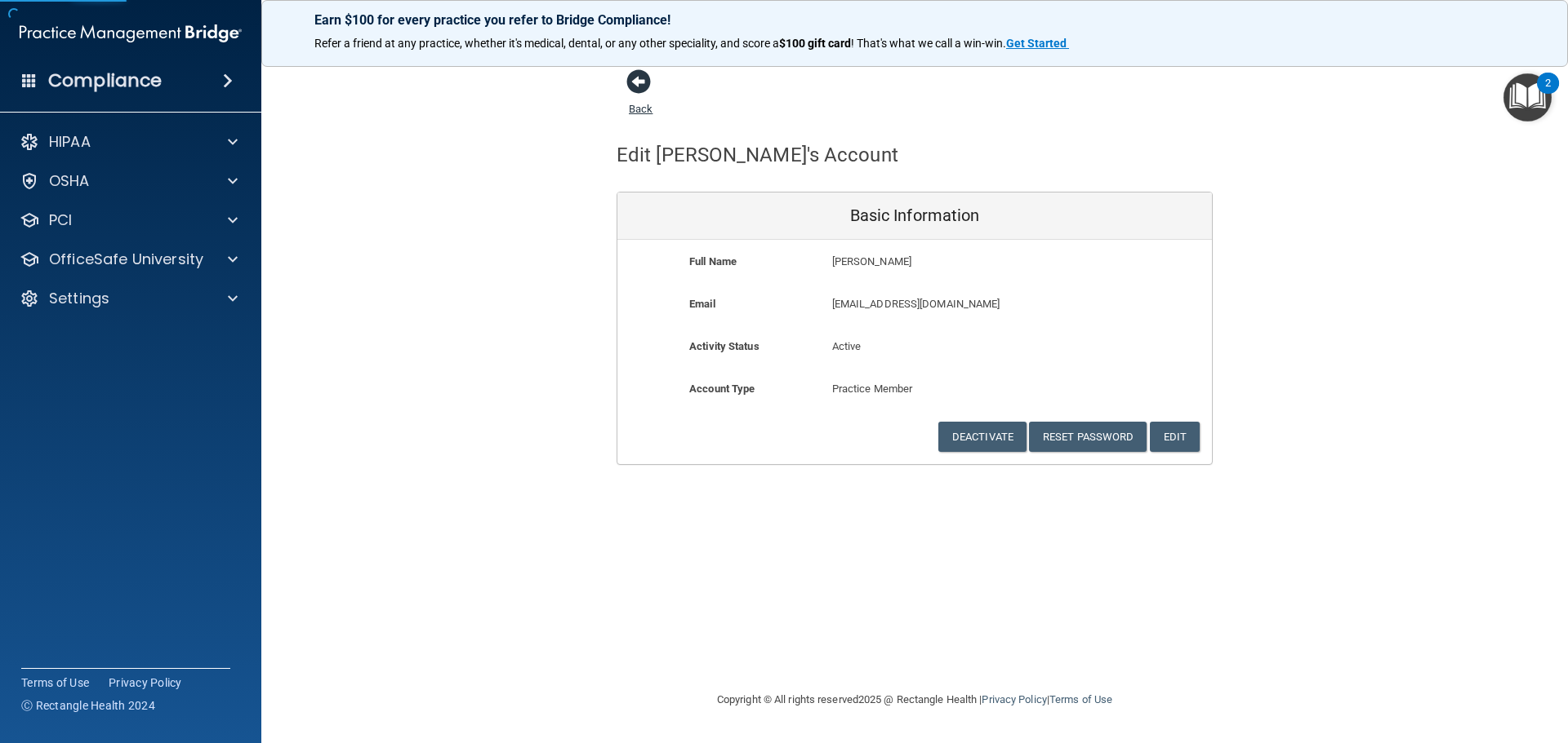
click at [642, 81] on span at bounding box center [639, 82] width 24 height 24
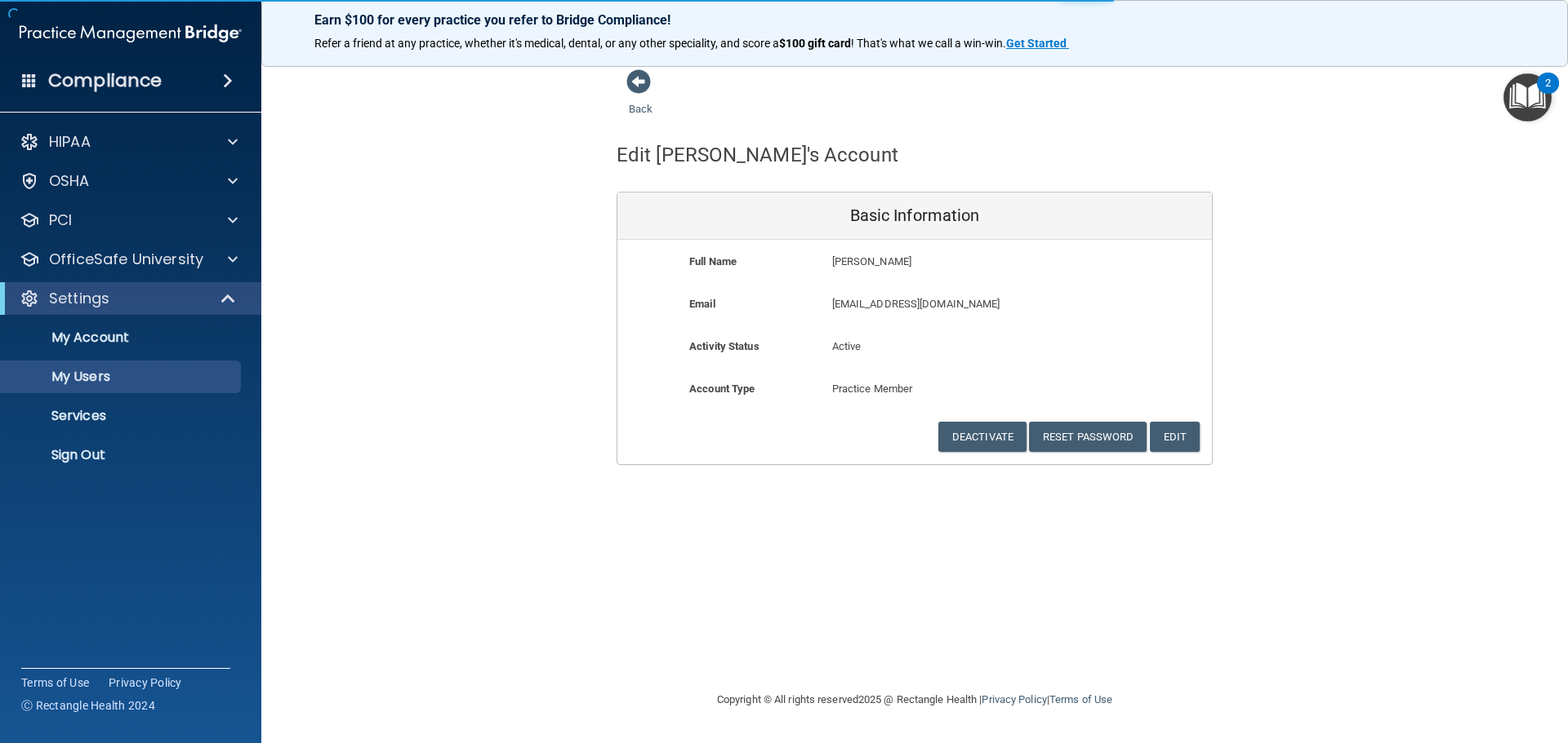
select select "20"
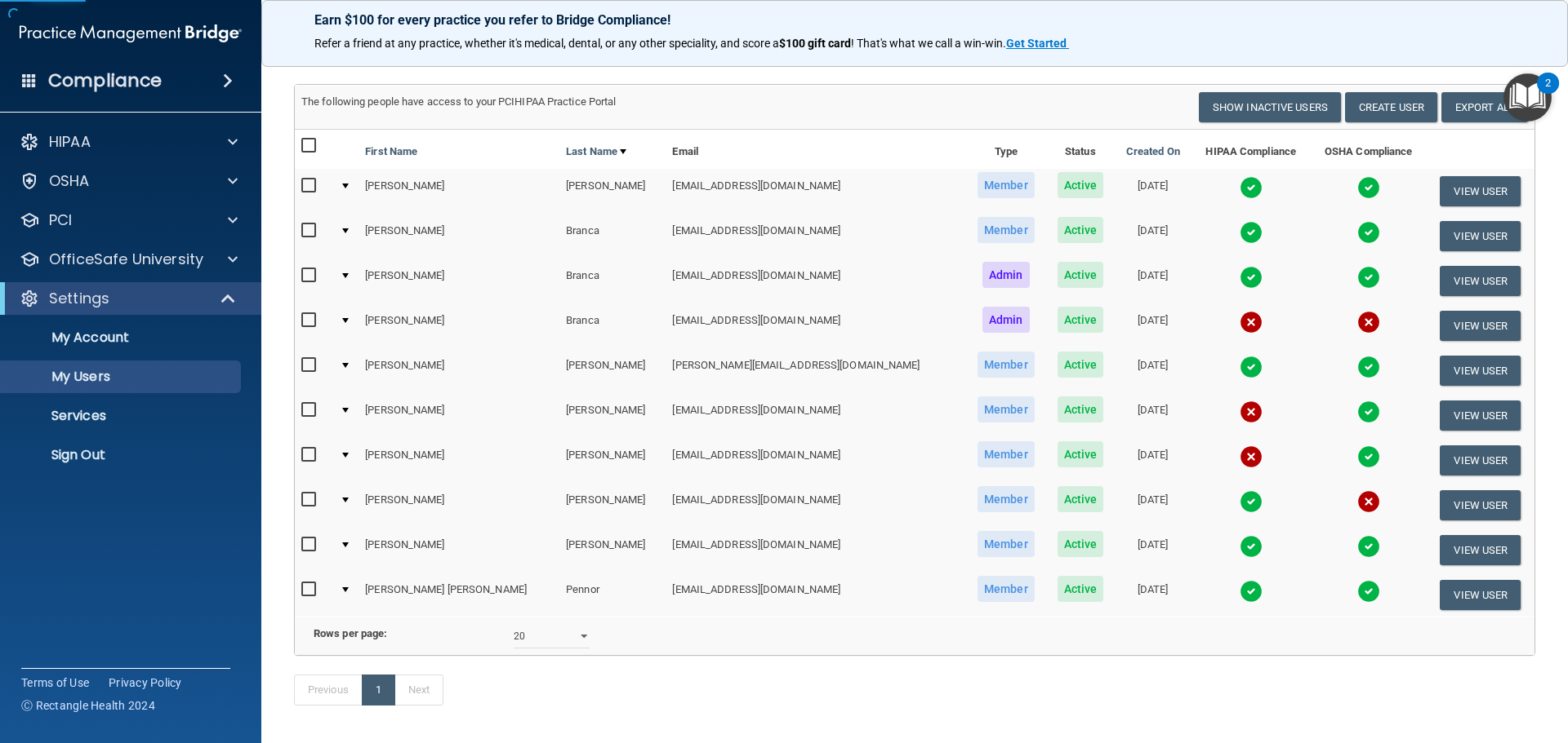
scroll to position [158, 0]
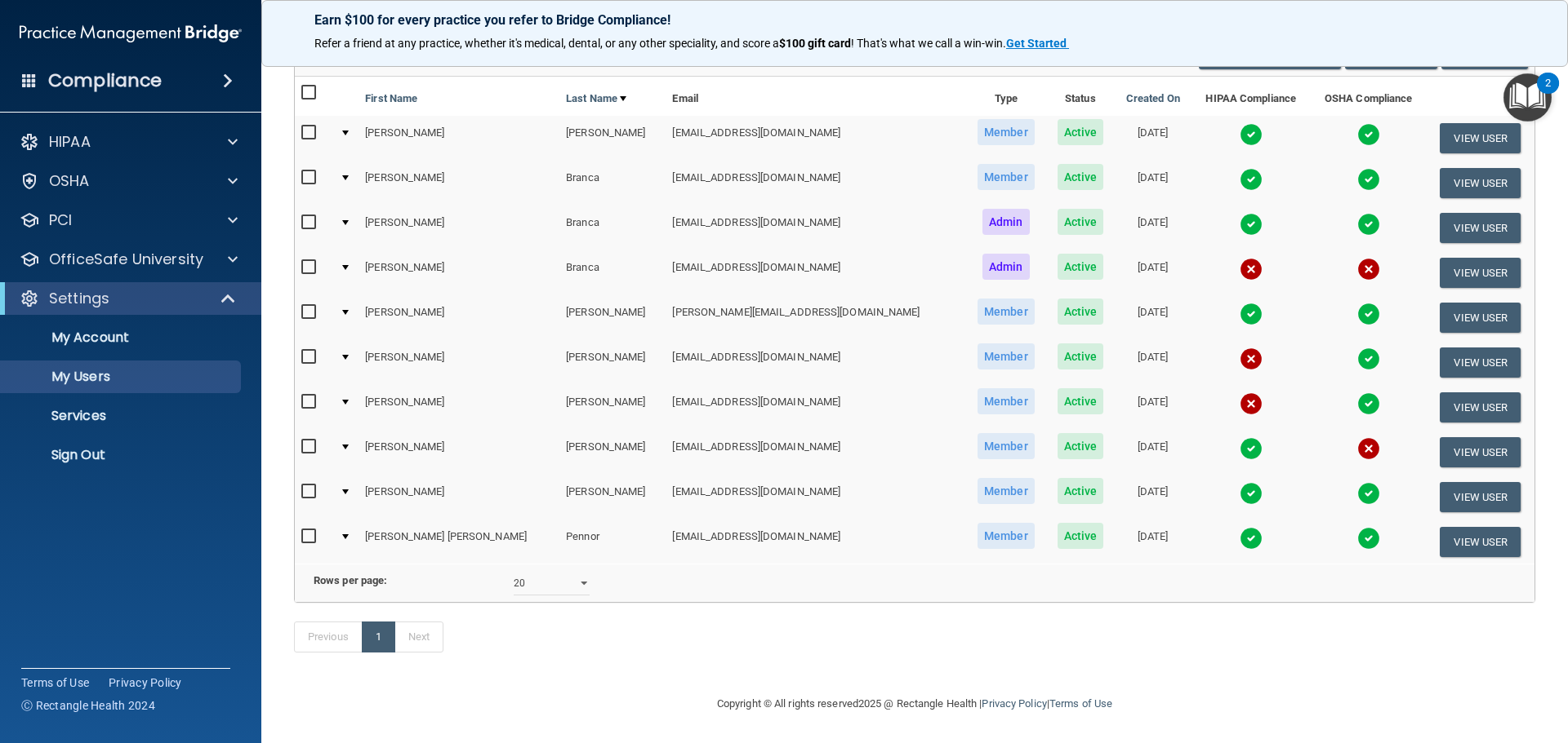
click at [1239, 527] on img at bounding box center [1250, 539] width 23 height 23
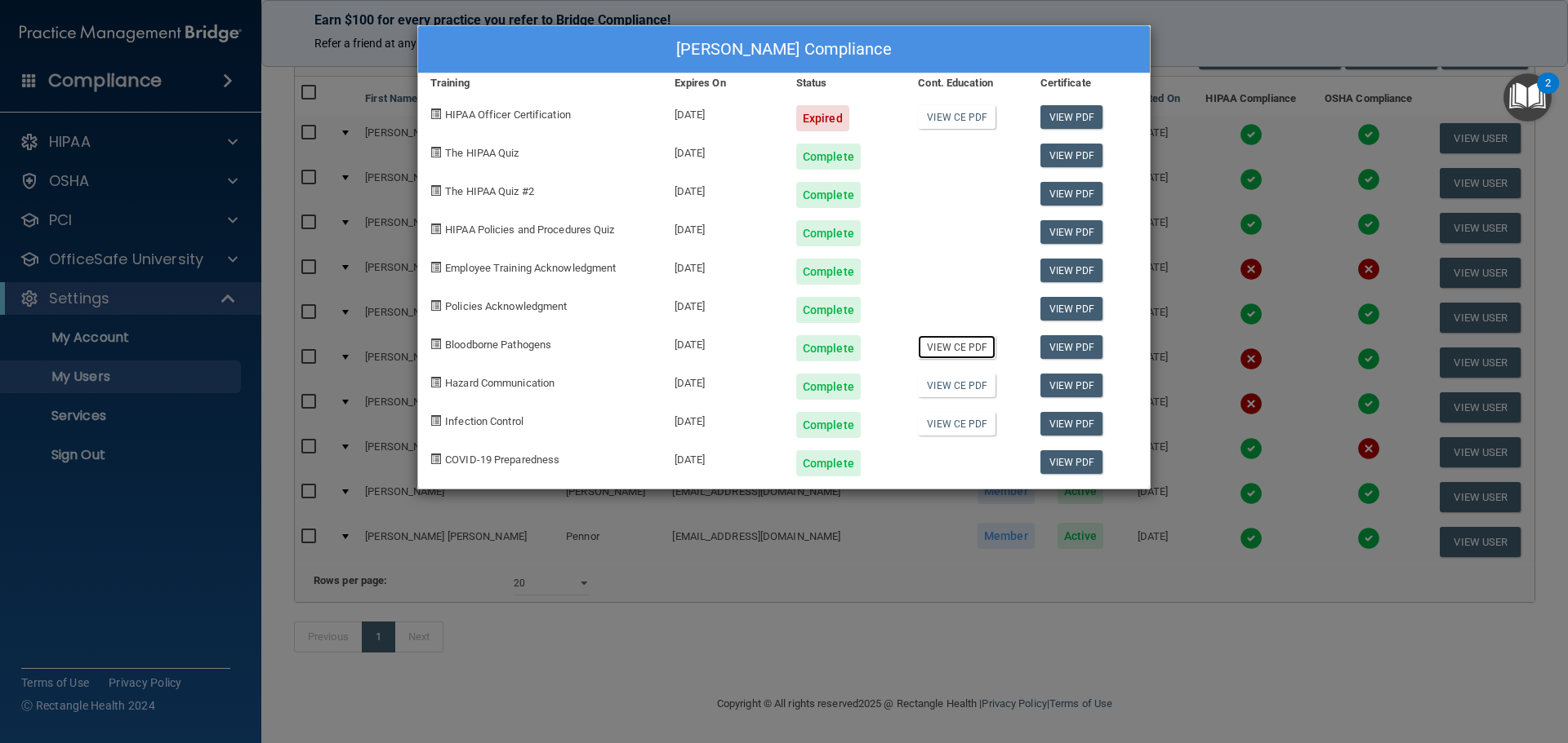
click at [936, 349] on link "View CE PDF" at bounding box center [956, 347] width 77 height 24
click at [961, 381] on link "View CE PDF" at bounding box center [956, 385] width 77 height 24
click at [953, 428] on link "View CE PDF" at bounding box center [956, 424] width 77 height 24
click at [627, 661] on div "Lori Ann Pennor's Compliance Training Expires On Status Cont. Education Certifi…" at bounding box center [784, 371] width 1568 height 743
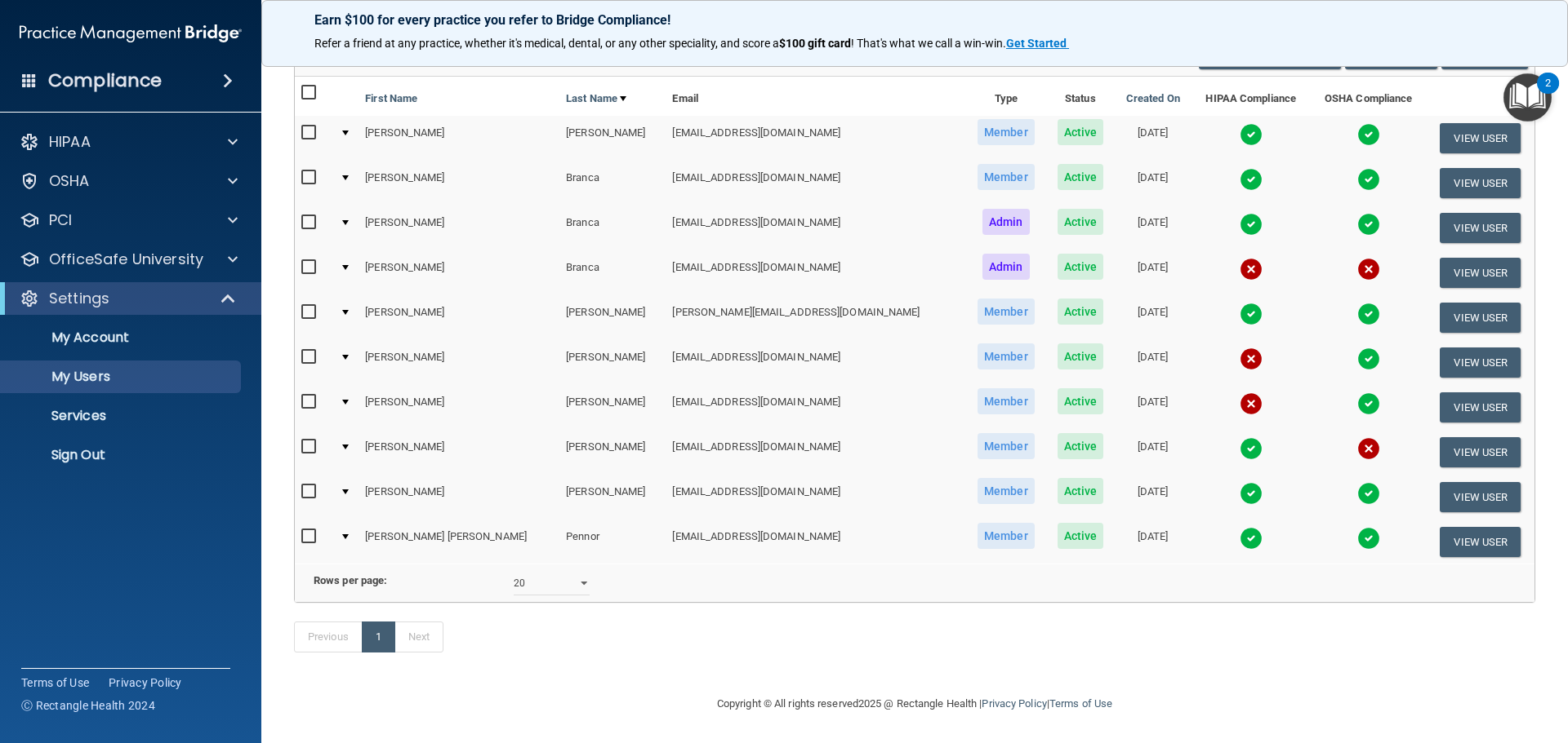
scroll to position [0, 0]
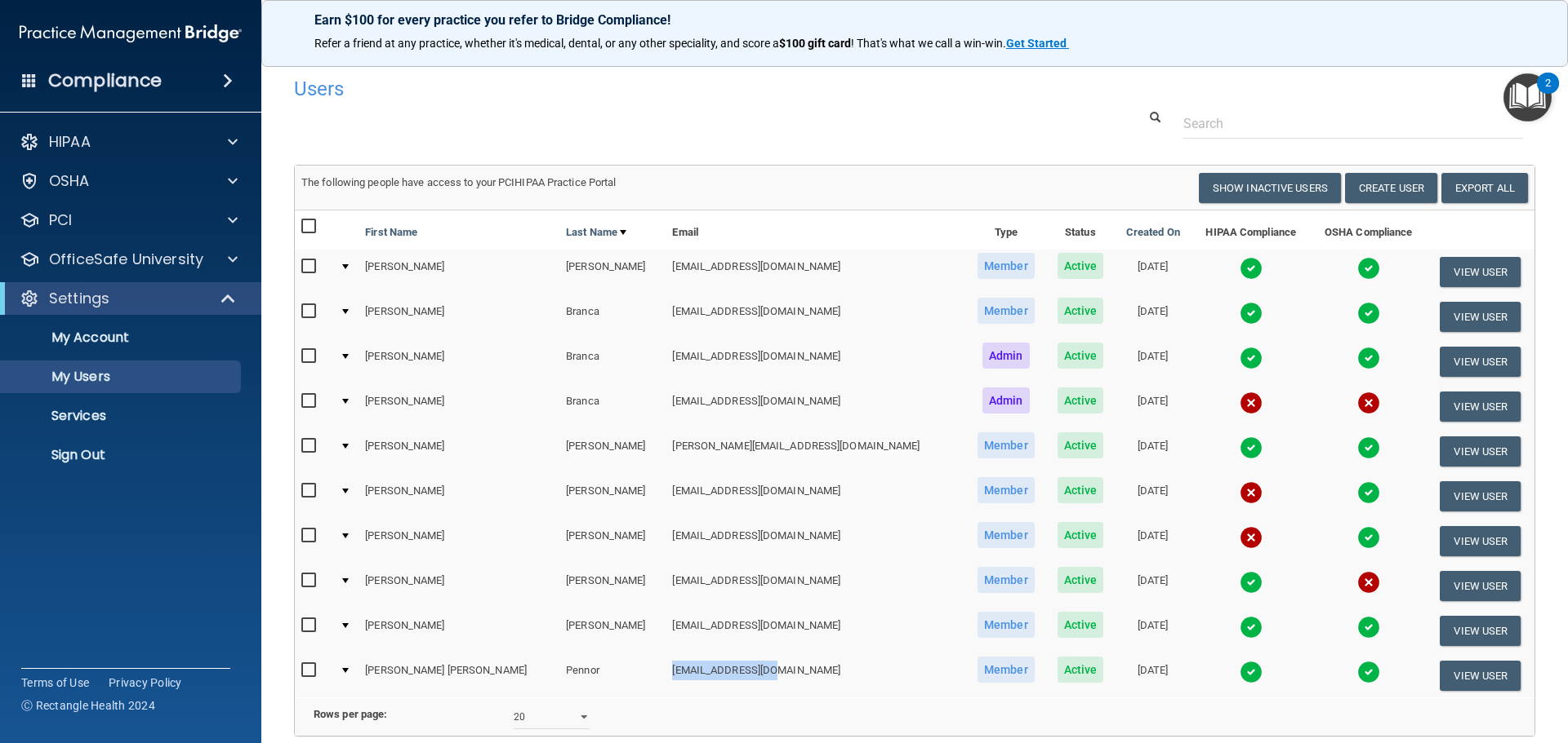
drag, startPoint x: 694, startPoint y: 670, endPoint x: 579, endPoint y: 670, distance: 115.0
click at [665, 670] on td "[EMAIL_ADDRESS][DOMAIN_NAME]" at bounding box center [815, 675] width 300 height 44
copy td "[EMAIL_ADDRESS][DOMAIN_NAME]"
